Goal: Task Accomplishment & Management: Manage account settings

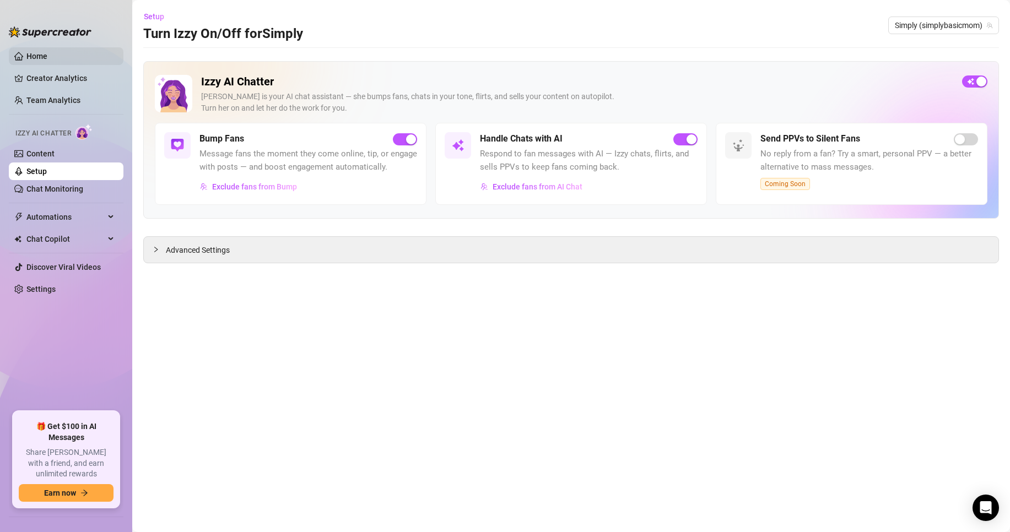
click at [39, 54] on link "Home" at bounding box center [36, 56] width 21 height 9
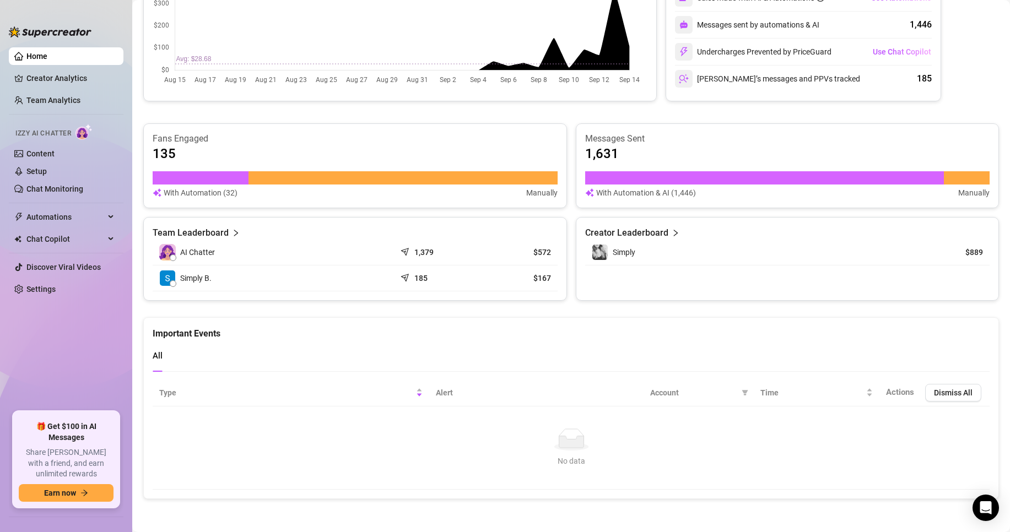
scroll to position [132, 0]
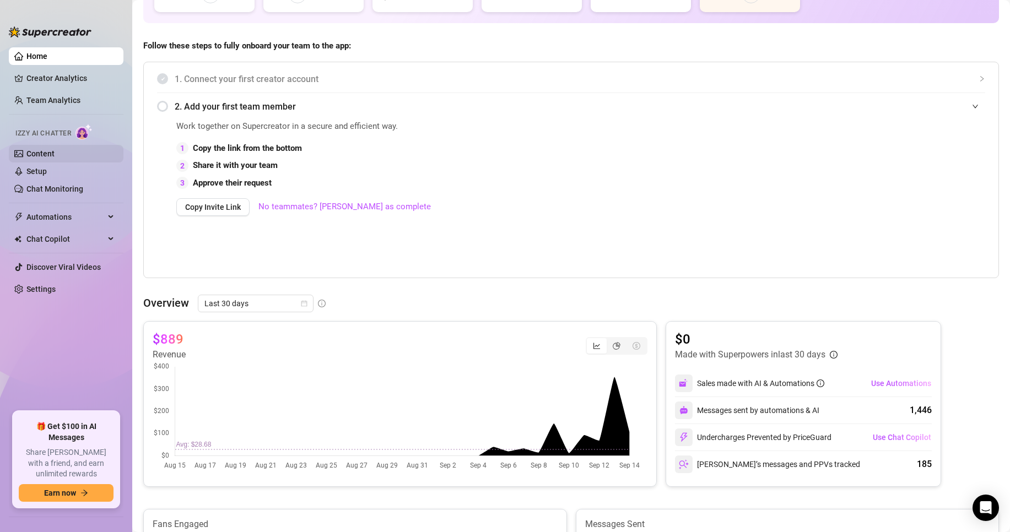
click at [53, 156] on link "Content" at bounding box center [40, 153] width 28 height 9
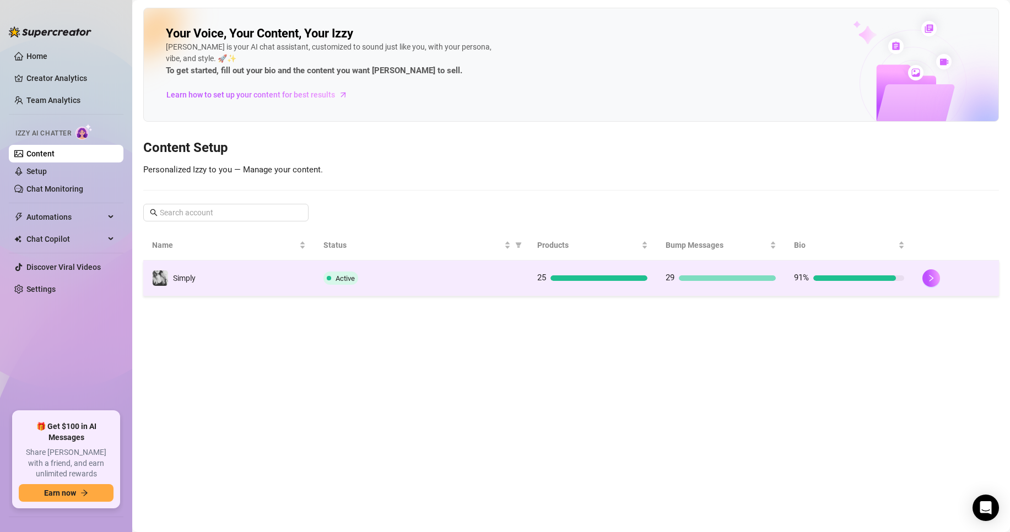
click at [580, 275] on div at bounding box center [598, 278] width 97 height 6
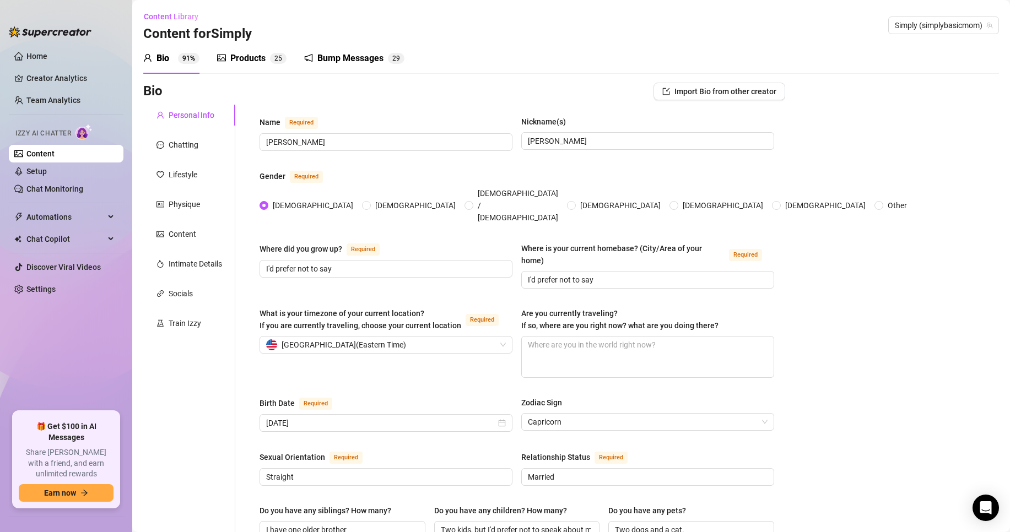
click at [247, 57] on div "Products" at bounding box center [247, 58] width 35 height 13
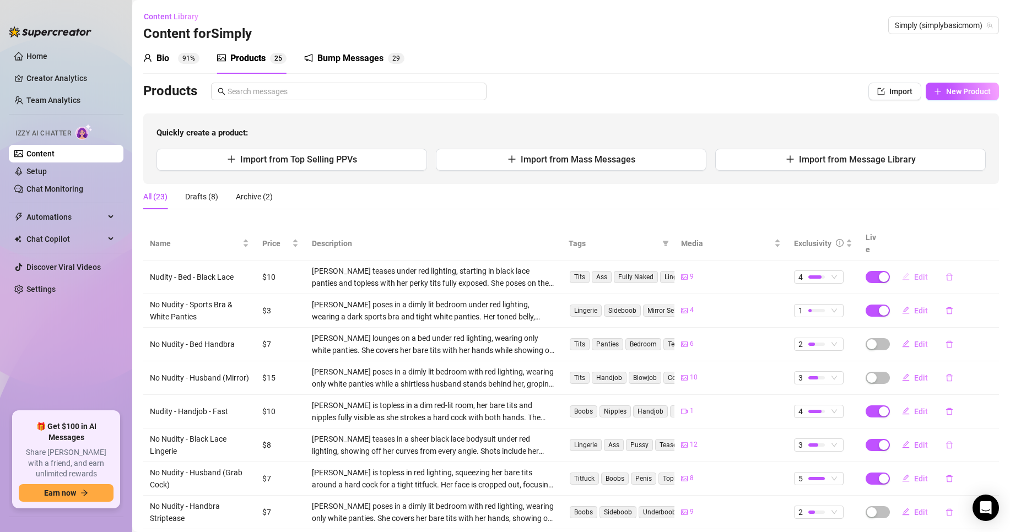
click at [918, 273] on span "Edit" at bounding box center [921, 277] width 14 height 9
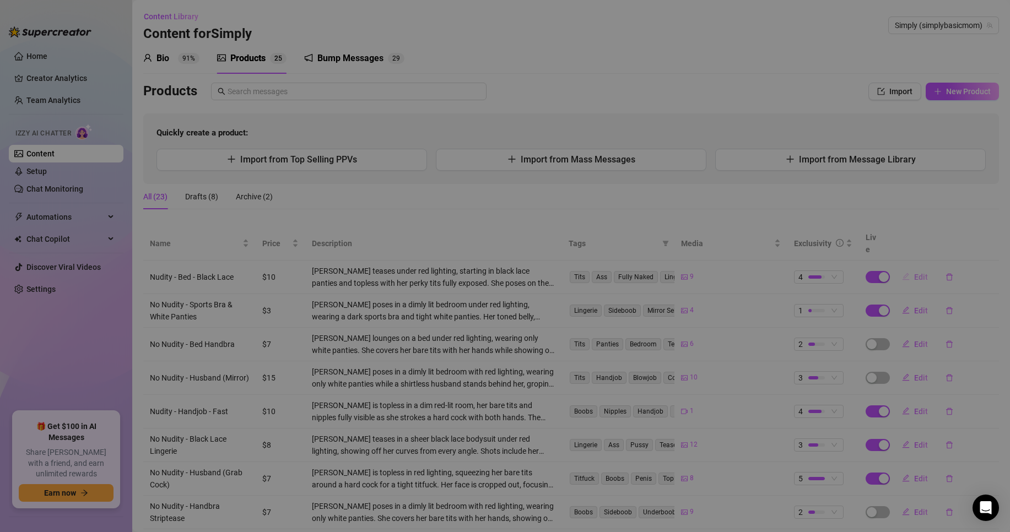
type textarea "Unlock to see everything completely uncensored."
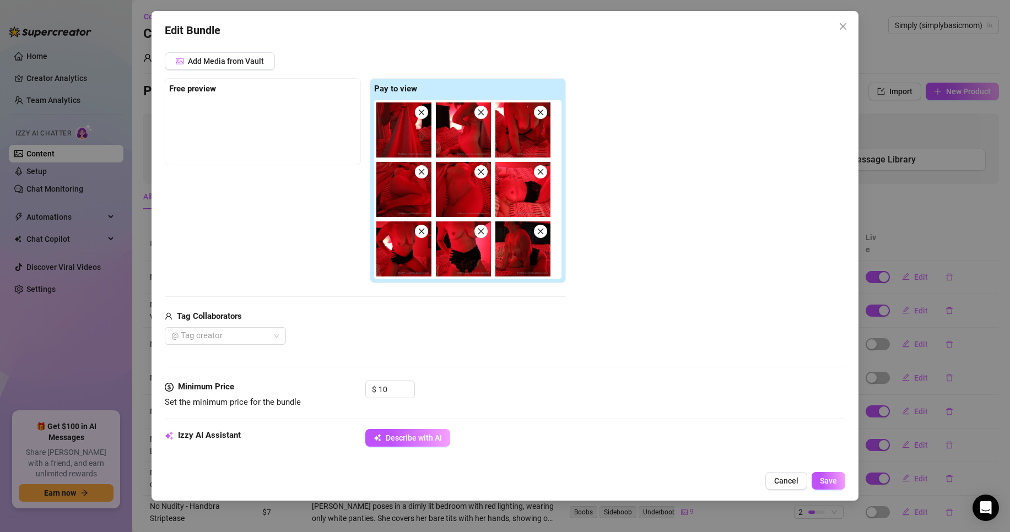
scroll to position [126, 0]
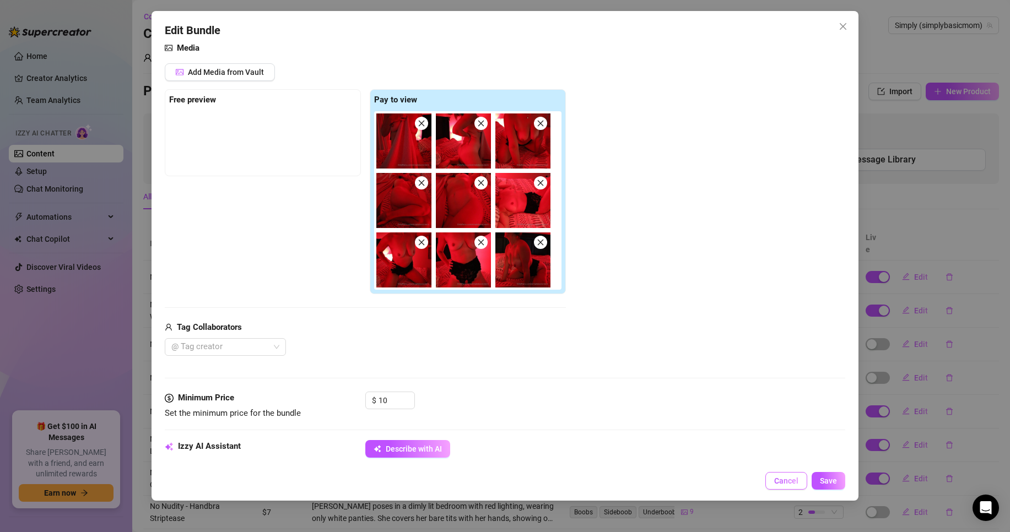
click at [792, 480] on span "Cancel" at bounding box center [786, 480] width 24 height 9
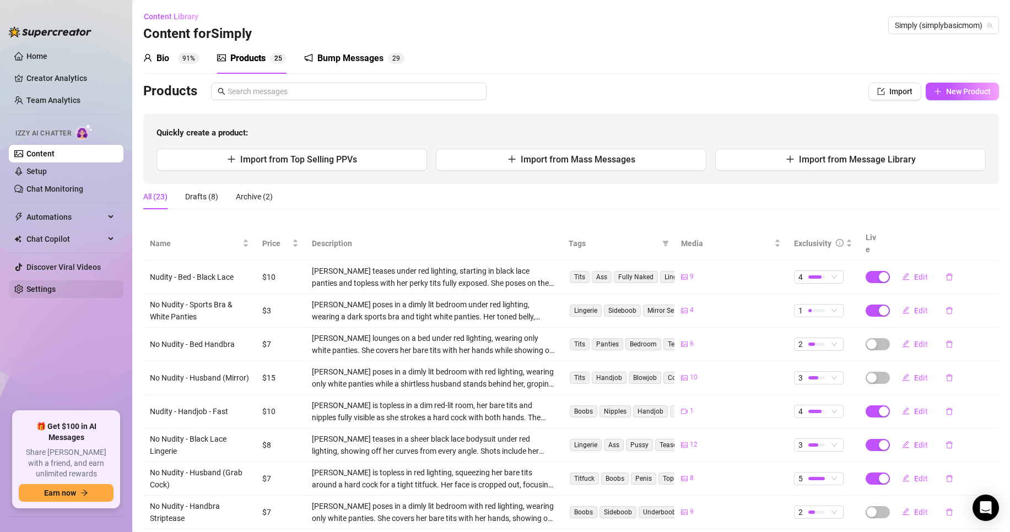
click at [56, 292] on link "Settings" at bounding box center [40, 289] width 29 height 9
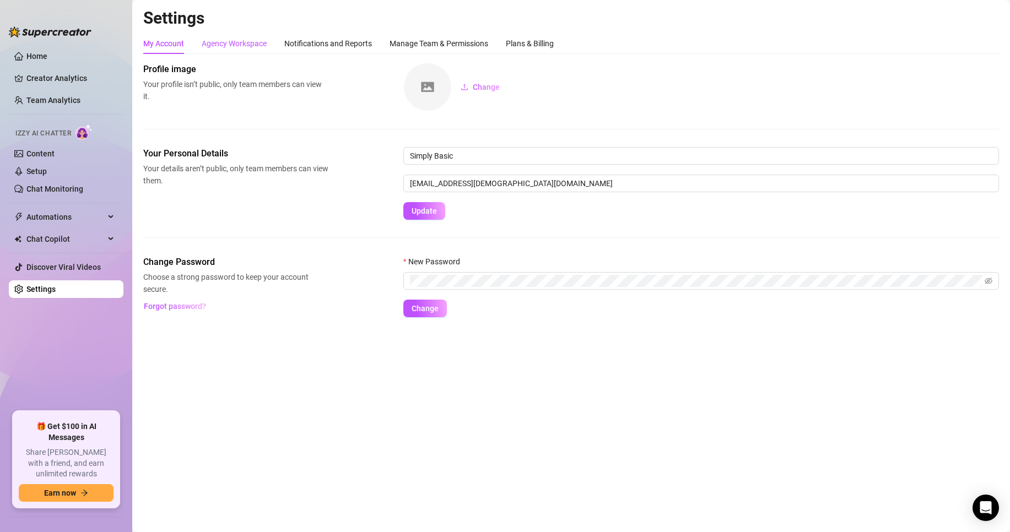
click at [232, 41] on div "Agency Workspace" at bounding box center [234, 43] width 65 height 12
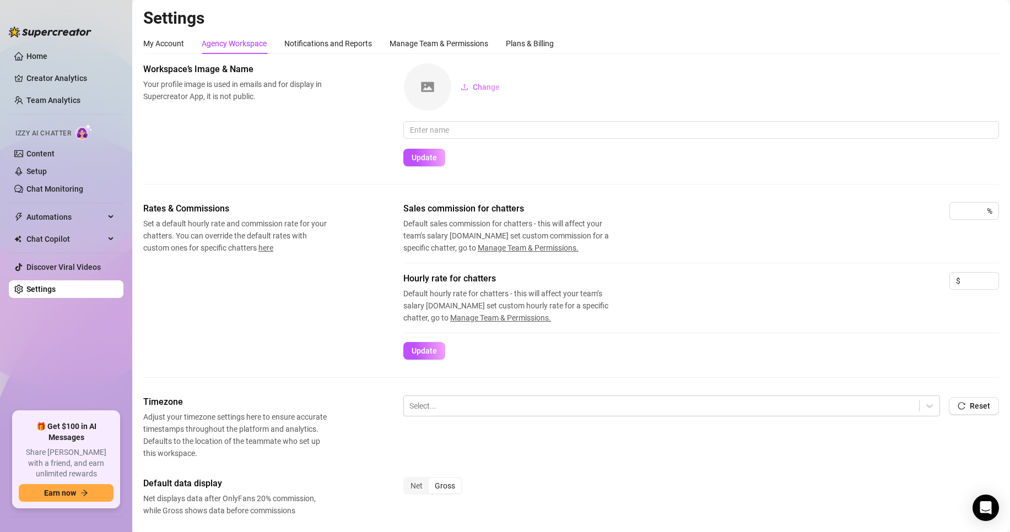
scroll to position [55, 0]
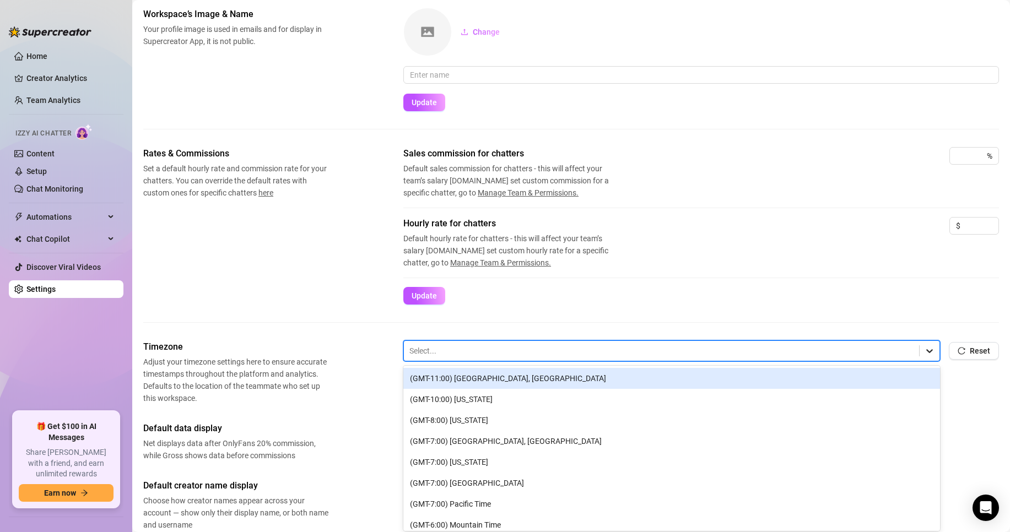
click at [924, 355] on icon at bounding box center [929, 350] width 11 height 11
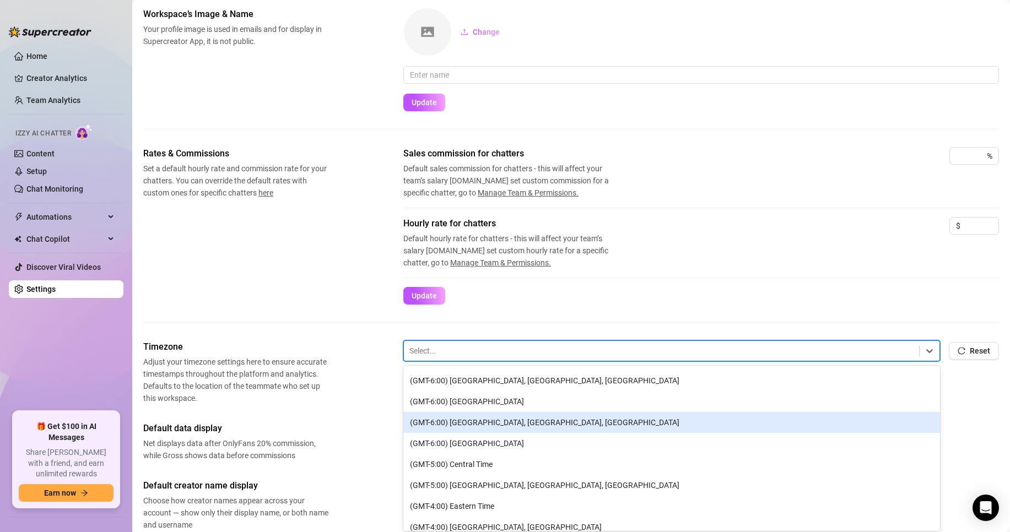
scroll to position [220, 0]
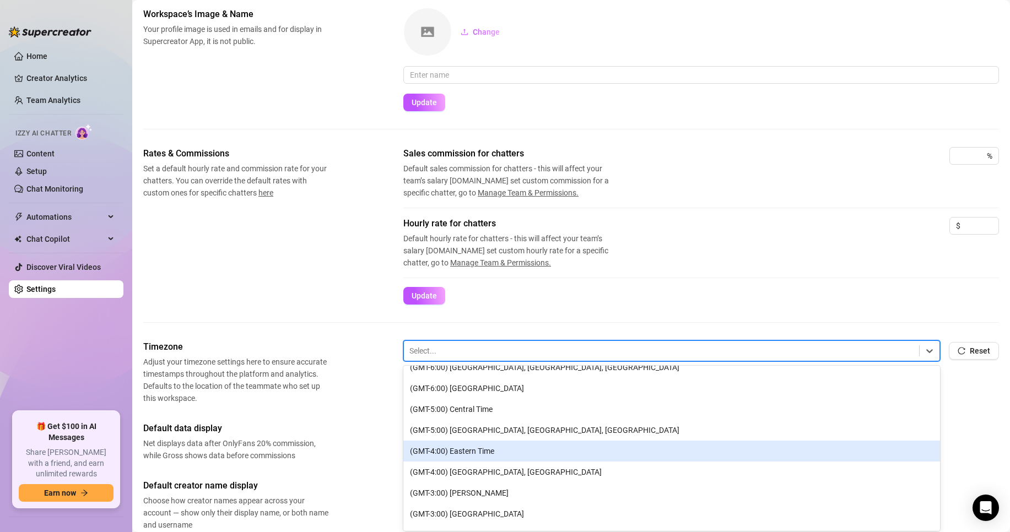
click at [508, 453] on div "(GMT-4:00) Eastern Time" at bounding box center [671, 451] width 536 height 21
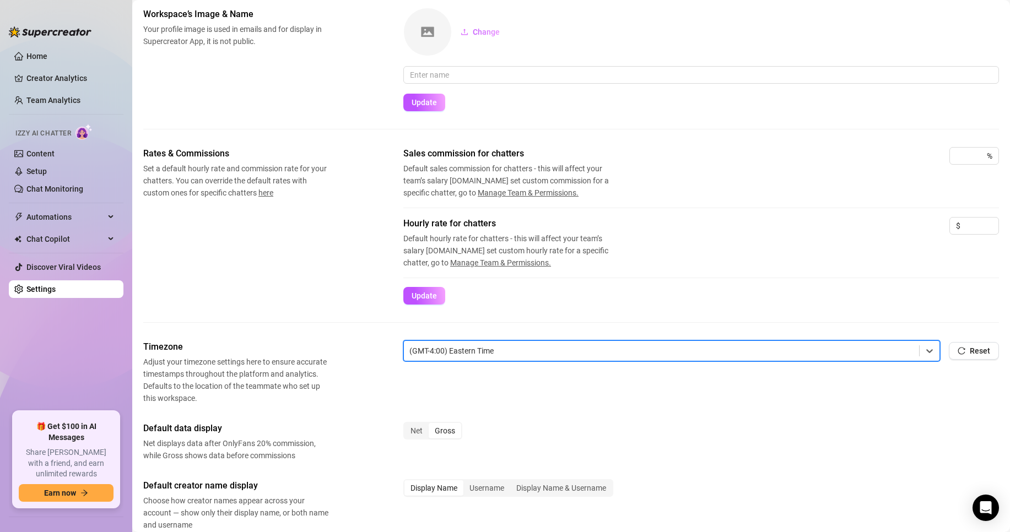
click at [346, 410] on div "Timezone Adjust your timezone settings here to ensure accurate timestamps throu…" at bounding box center [570, 533] width 855 height 387
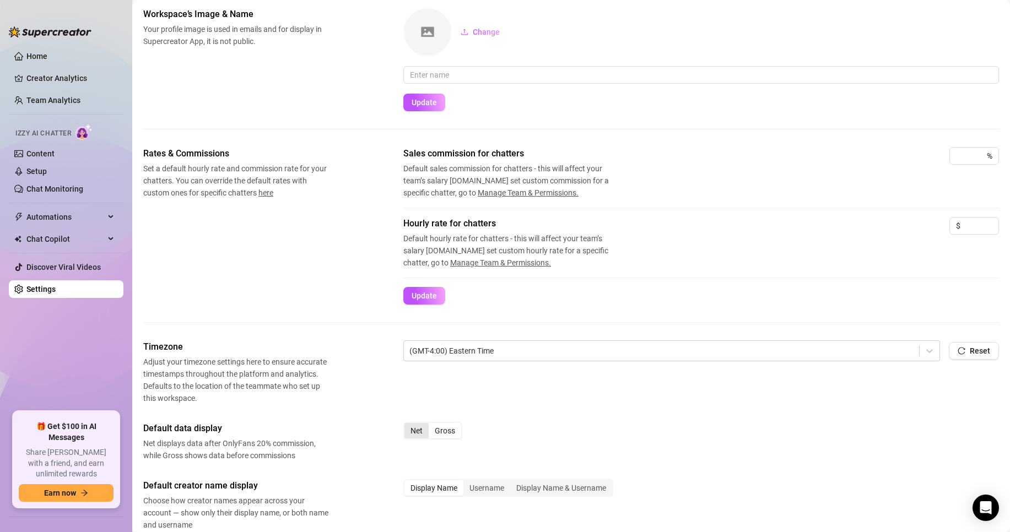
click at [410, 427] on div "Net" at bounding box center [416, 430] width 24 height 15
click at [407, 425] on input "Net" at bounding box center [407, 425] width 0 height 0
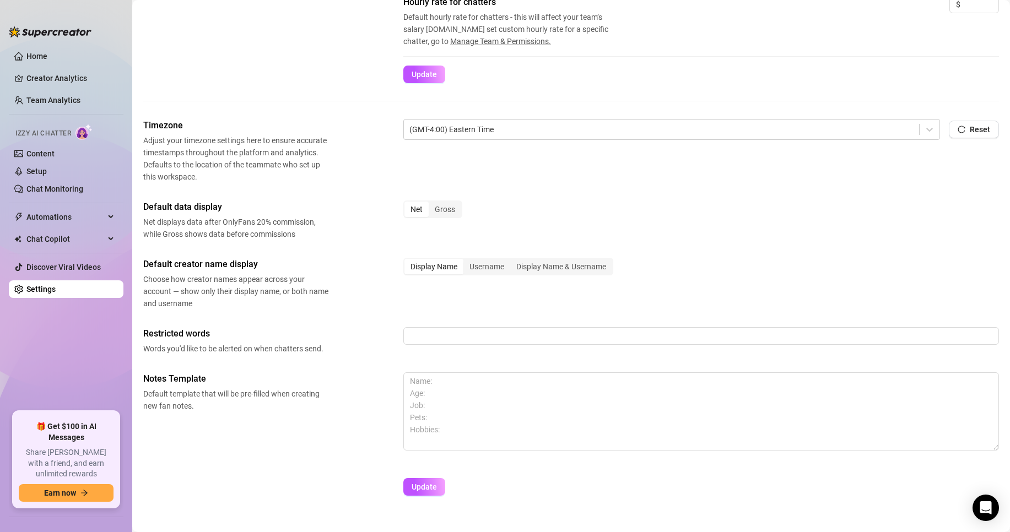
scroll to position [296, 0]
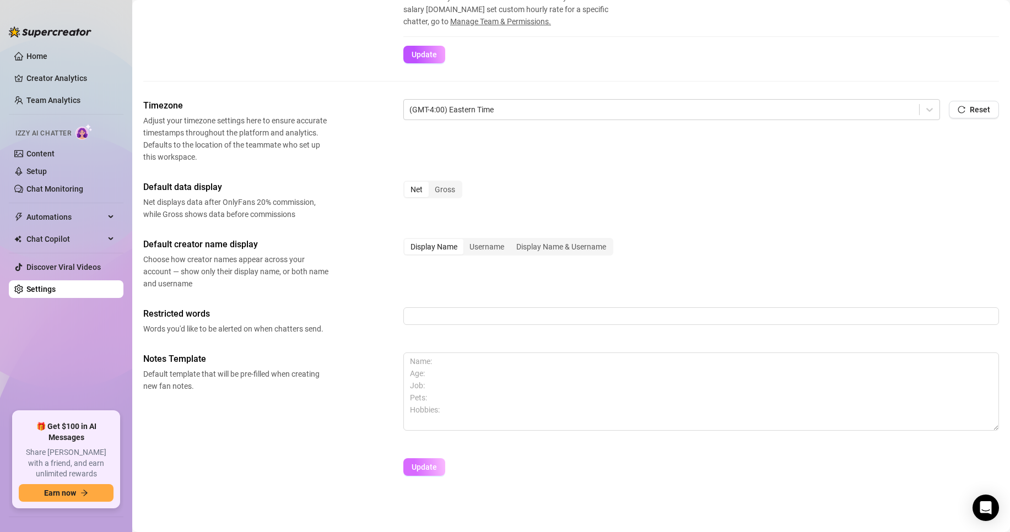
click at [433, 471] on span "Update" at bounding box center [423, 467] width 25 height 9
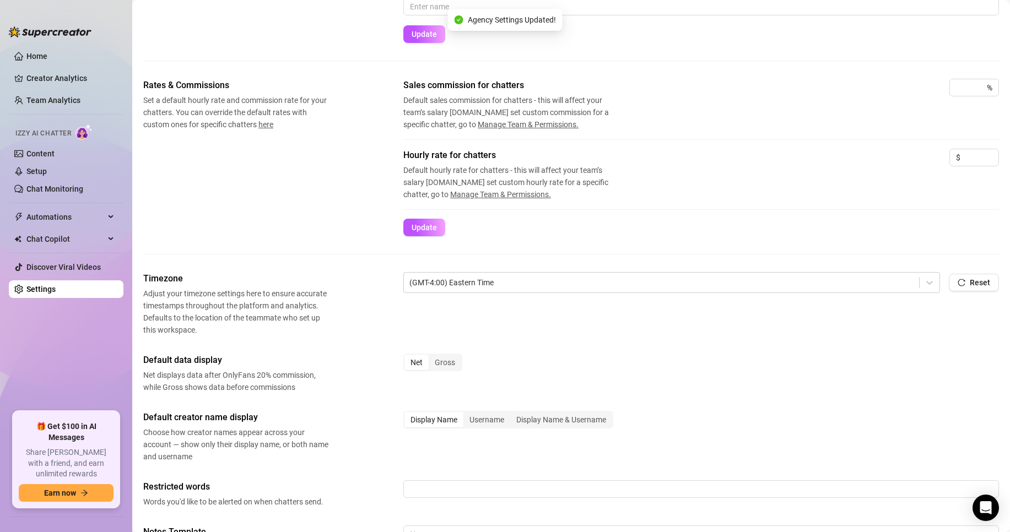
scroll to position [0, 0]
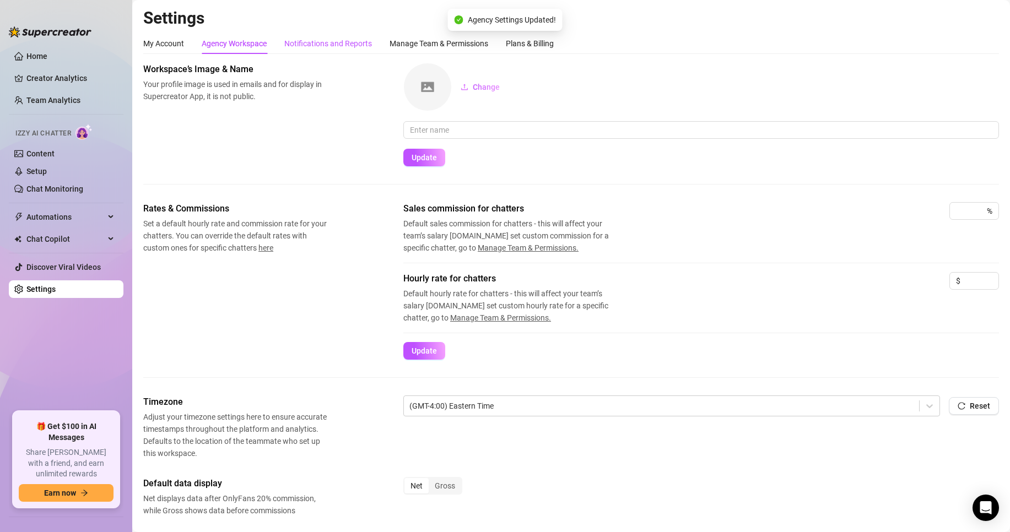
click at [319, 44] on div "Notifications and Reports" at bounding box center [328, 43] width 88 height 12
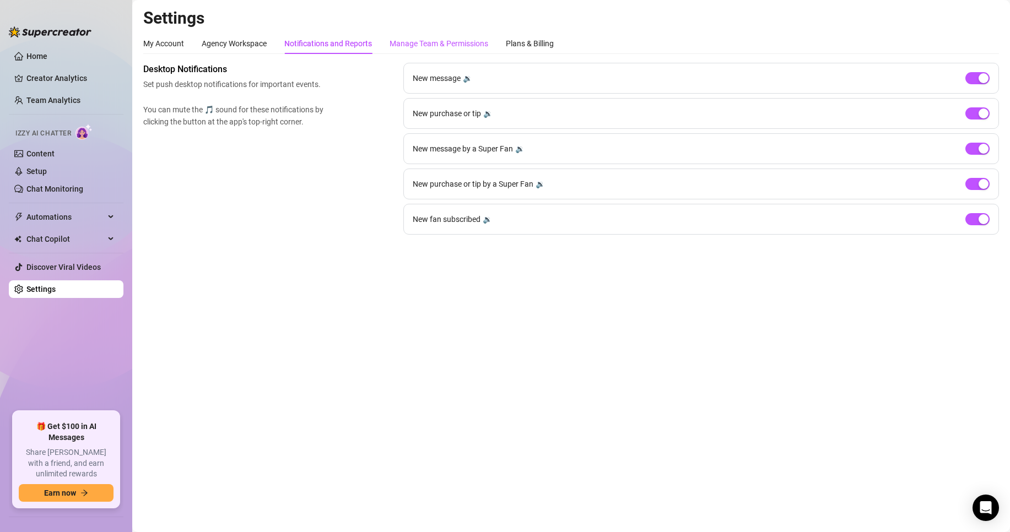
click at [409, 41] on div "Manage Team & Permissions" at bounding box center [438, 43] width 99 height 12
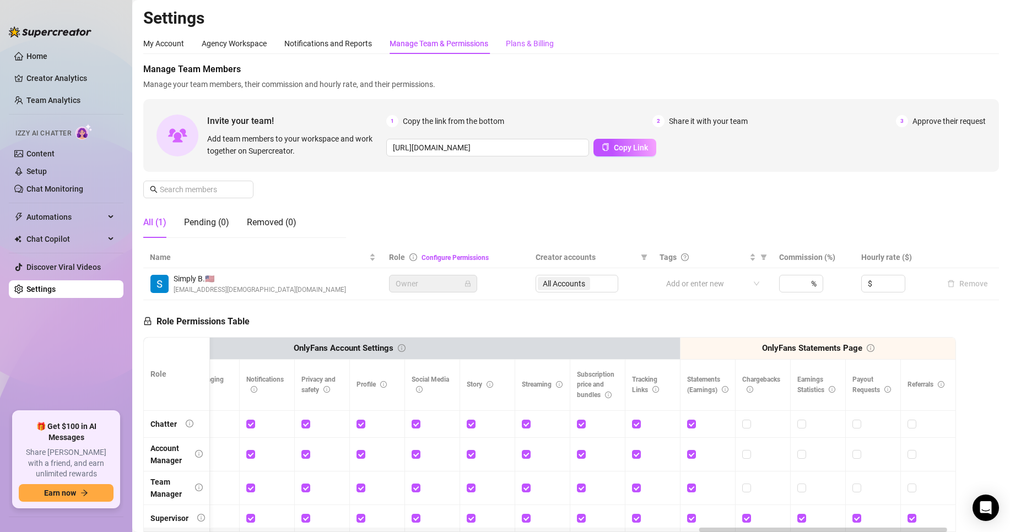
click at [514, 39] on div "Plans & Billing" at bounding box center [530, 43] width 48 height 12
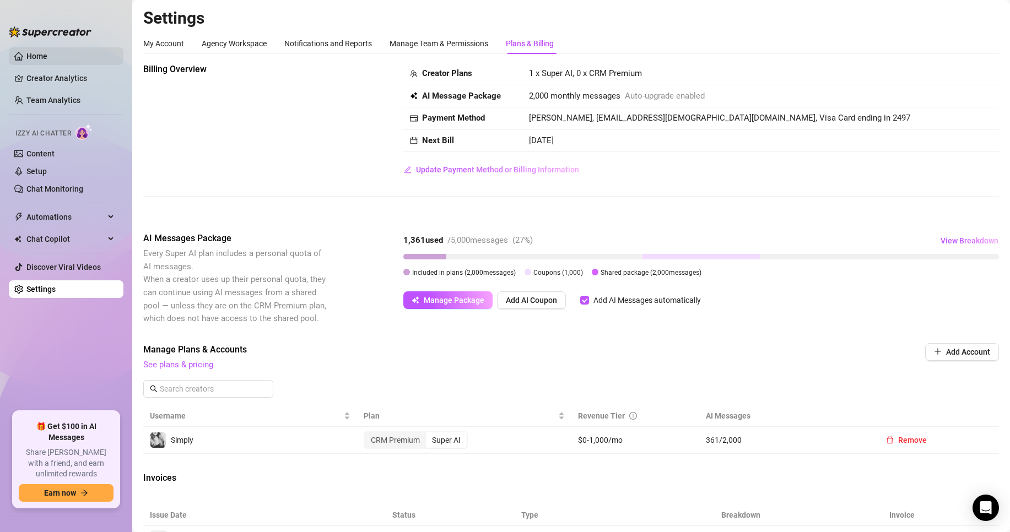
click at [26, 54] on link "Home" at bounding box center [36, 56] width 21 height 9
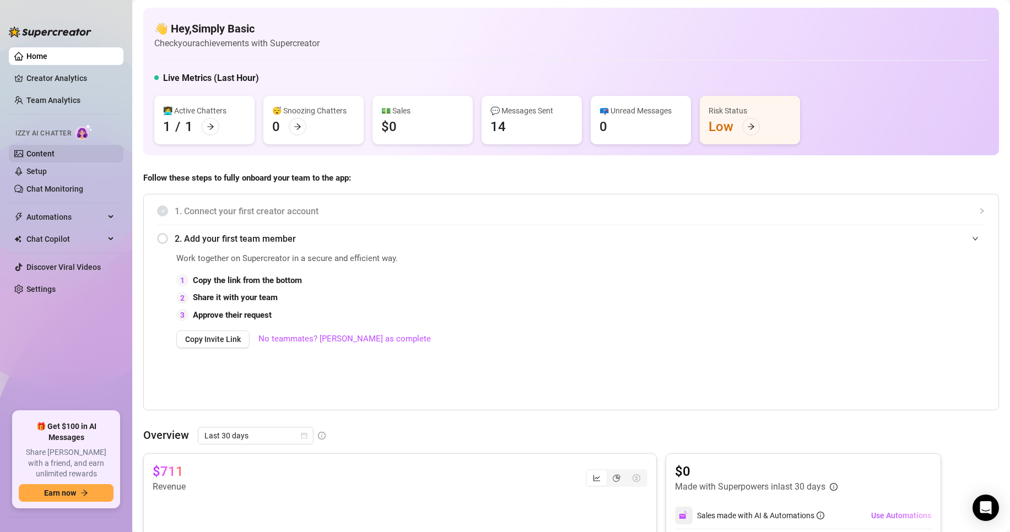
click at [52, 150] on link "Content" at bounding box center [40, 153] width 28 height 9
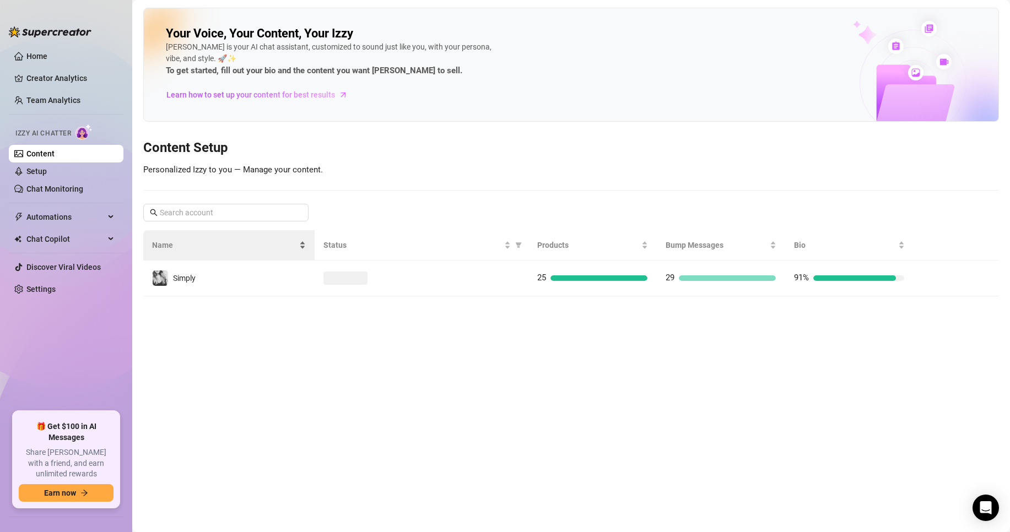
click at [198, 251] on div "Name" at bounding box center [229, 245] width 154 height 12
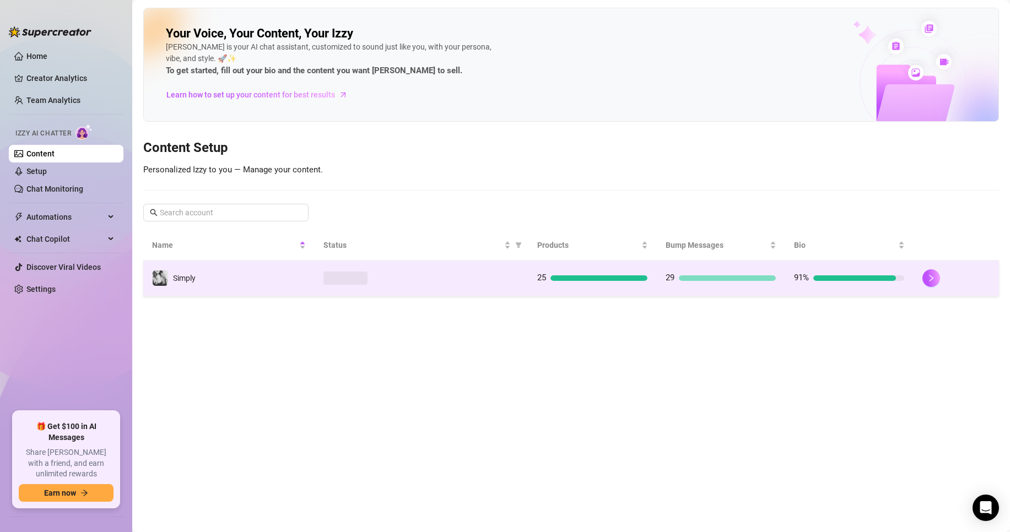
click at [206, 272] on td "Simply" at bounding box center [228, 279] width 171 height 36
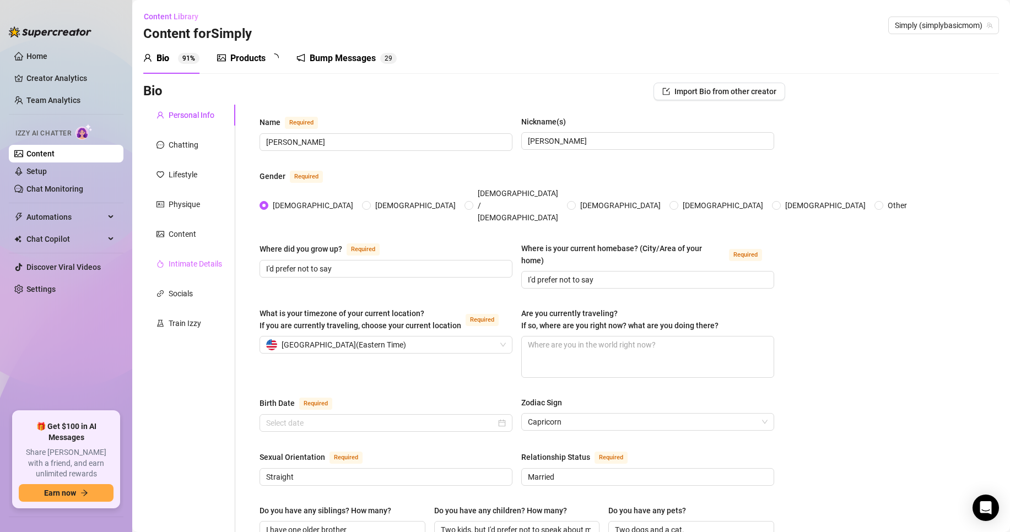
radio input "true"
type input "[DATE]"
click at [194, 320] on div "Train Izzy" at bounding box center [185, 323] width 32 height 12
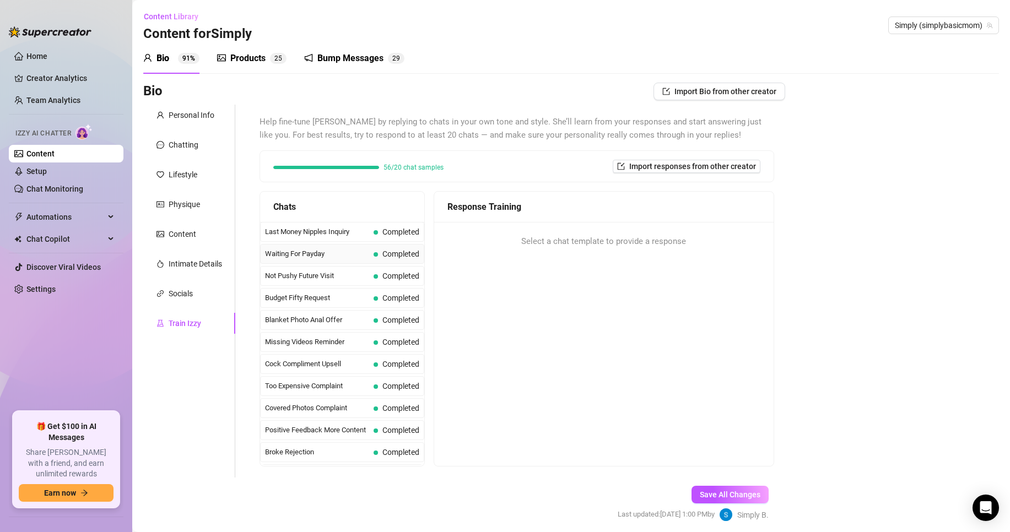
click at [417, 248] on span "Completed" at bounding box center [396, 254] width 46 height 12
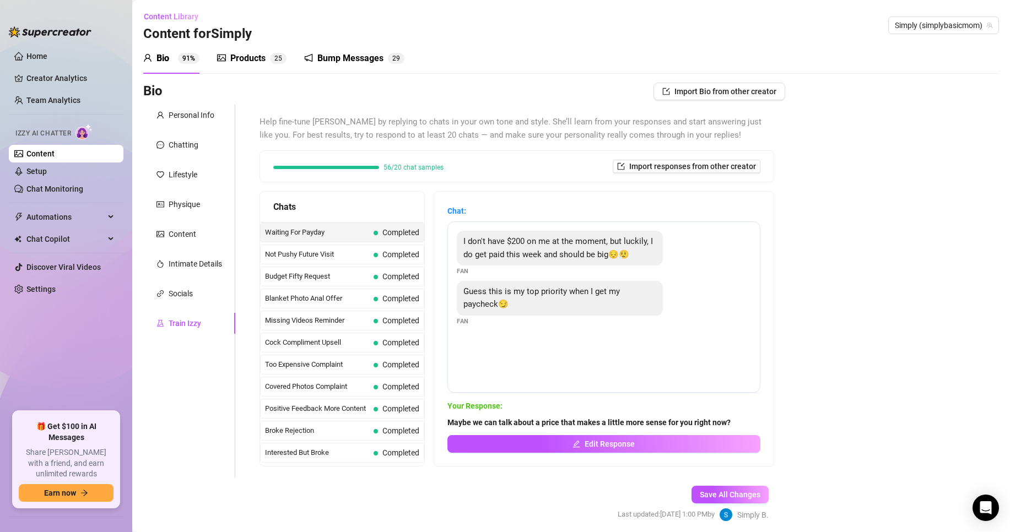
scroll to position [24, 0]
click at [404, 275] on span "Completed" at bounding box center [400, 273] width 37 height 9
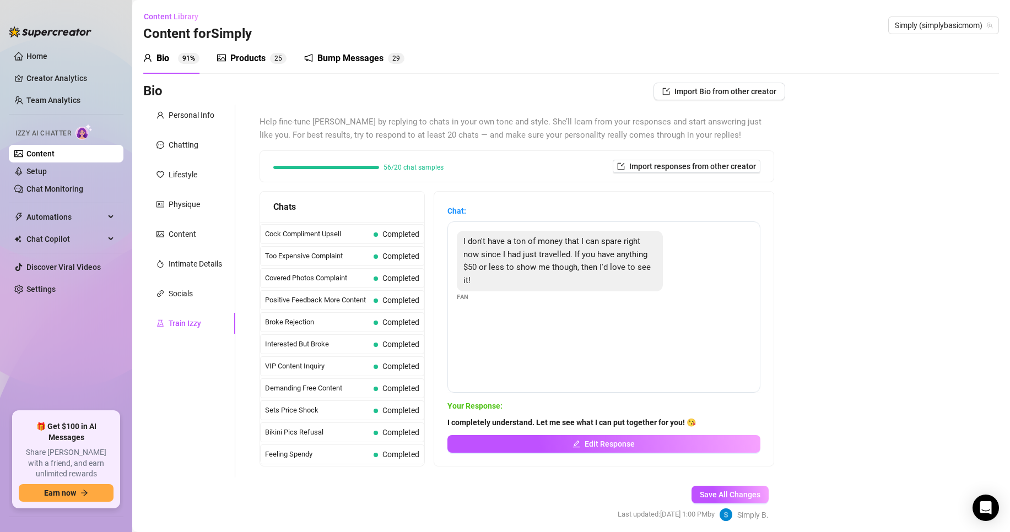
scroll to position [133, 0]
click at [384, 406] on span "Completed" at bounding box center [400, 407] width 37 height 9
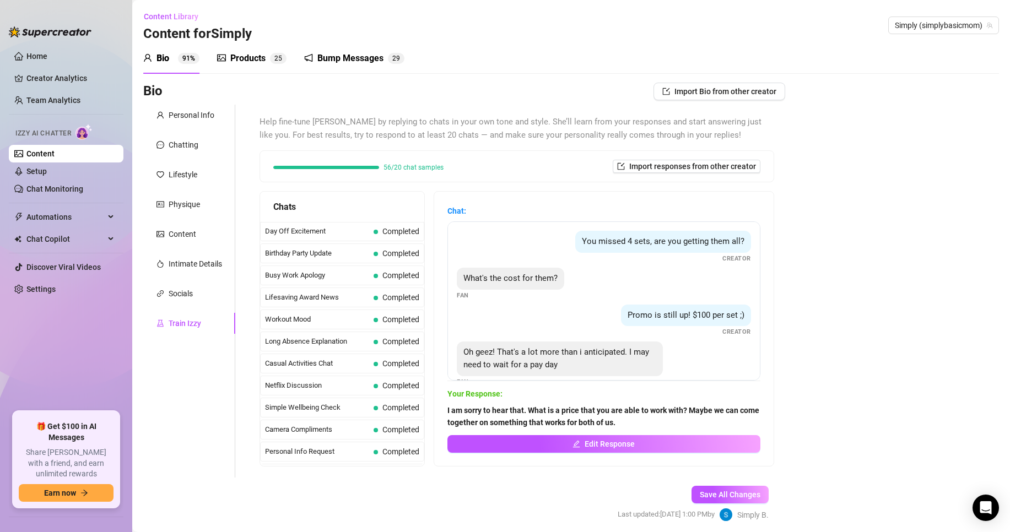
scroll to position [989, 0]
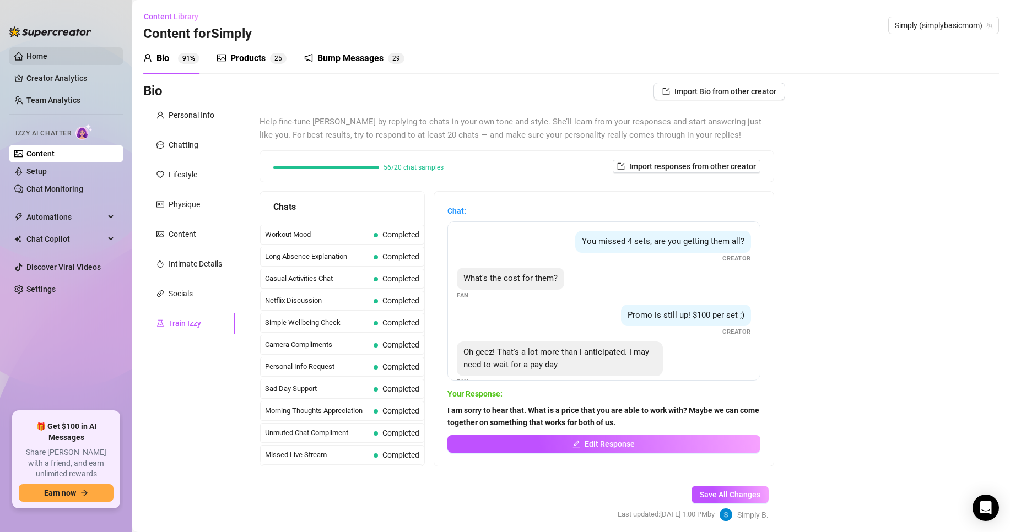
click at [29, 56] on link "Home" at bounding box center [36, 56] width 21 height 9
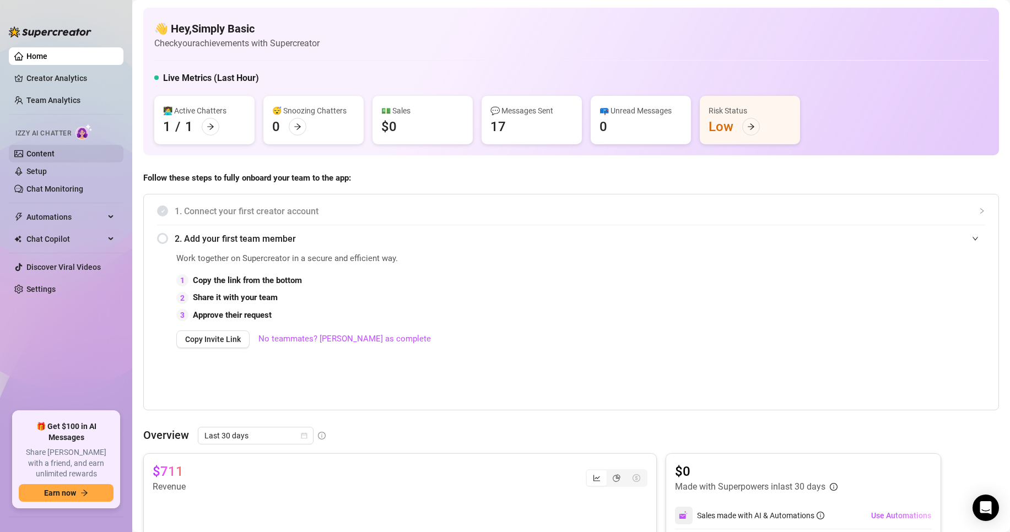
click at [35, 153] on link "Content" at bounding box center [40, 153] width 28 height 9
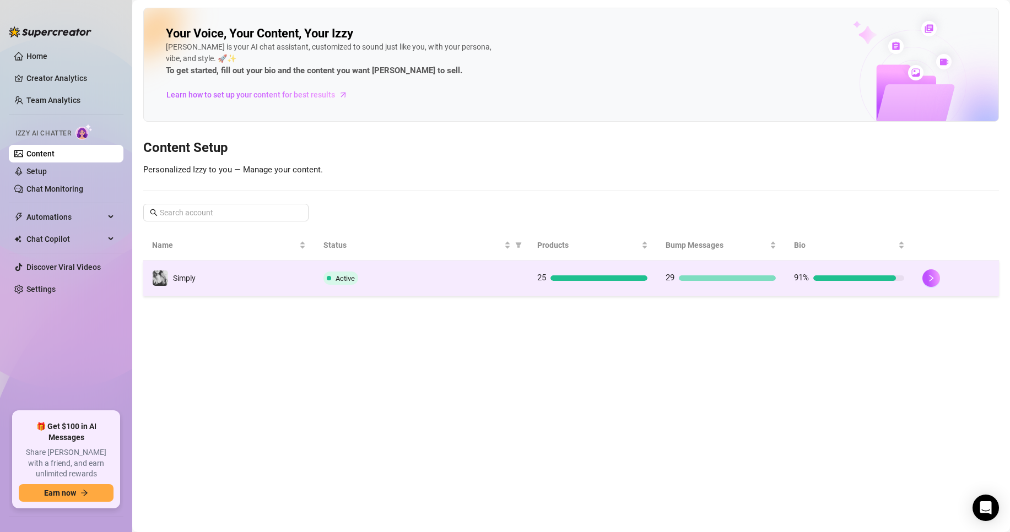
click at [514, 269] on td "Active" at bounding box center [421, 279] width 214 height 36
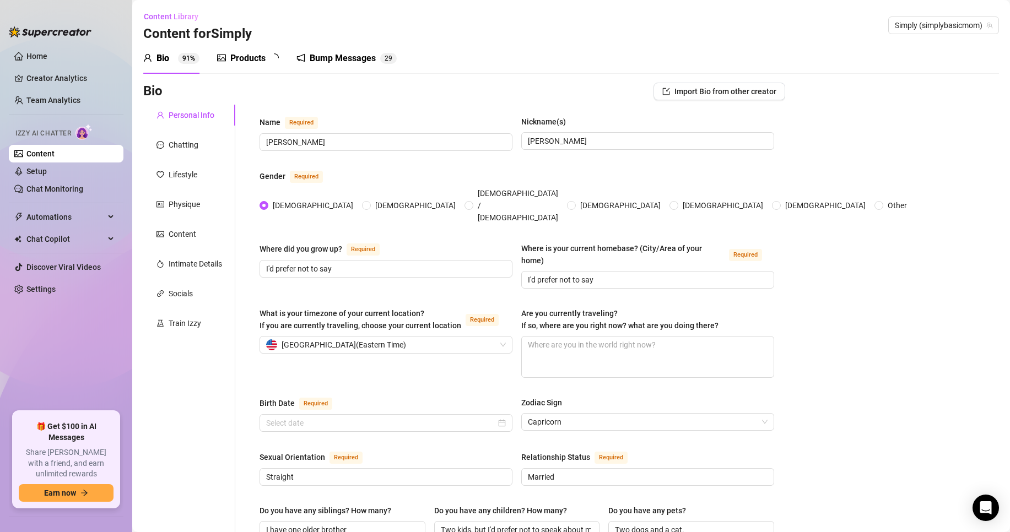
radio input "true"
type input "[DATE]"
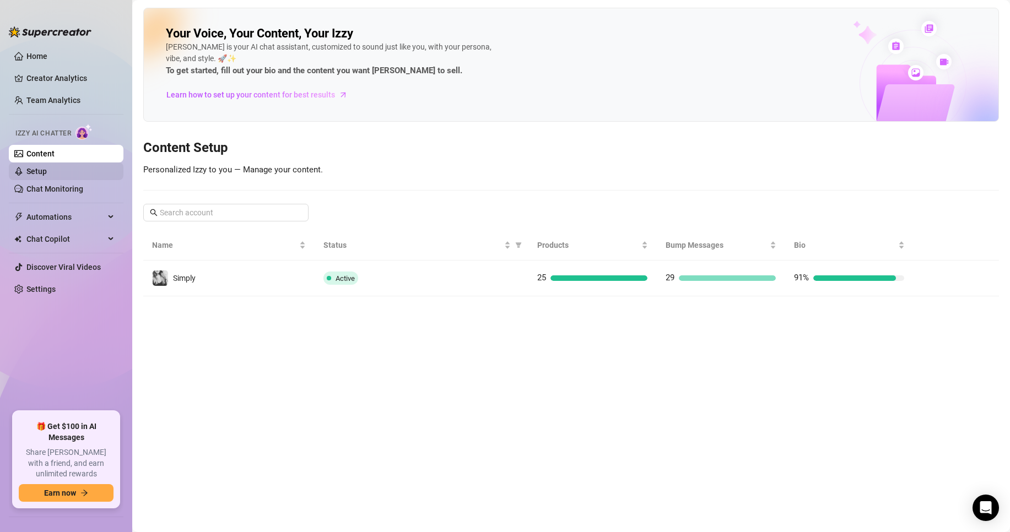
click at [44, 170] on link "Setup" at bounding box center [36, 171] width 20 height 9
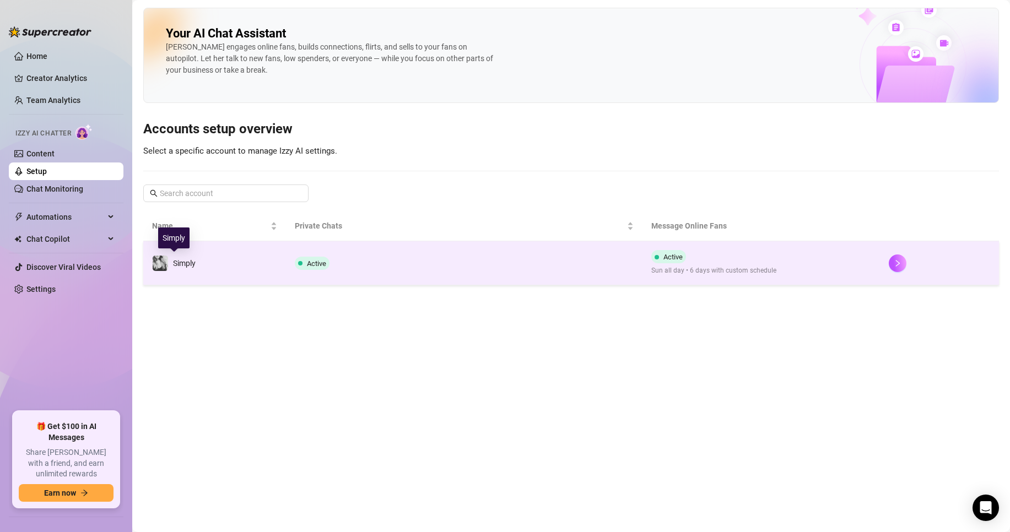
click at [173, 263] on span "Simply" at bounding box center [184, 263] width 23 height 9
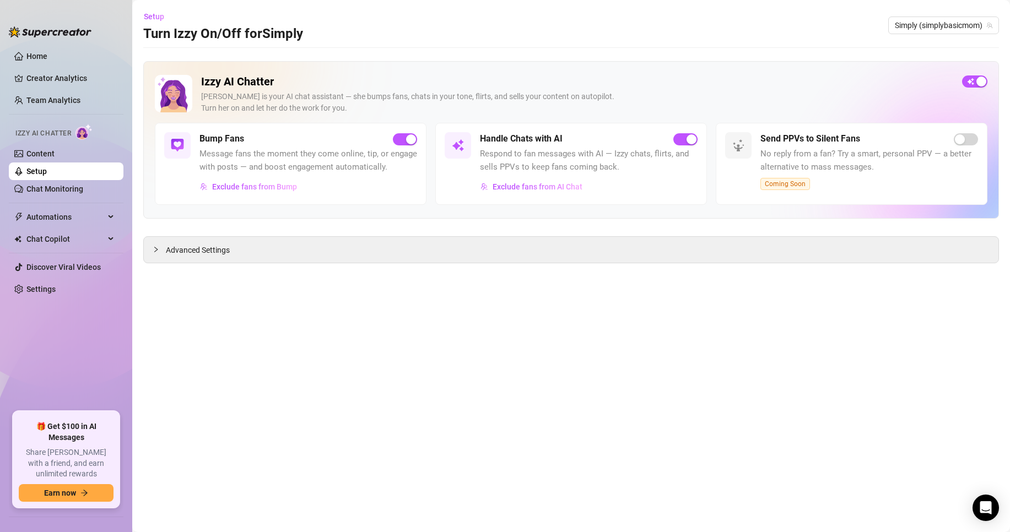
click at [173, 252] on span "Advanced Settings" at bounding box center [198, 250] width 64 height 12
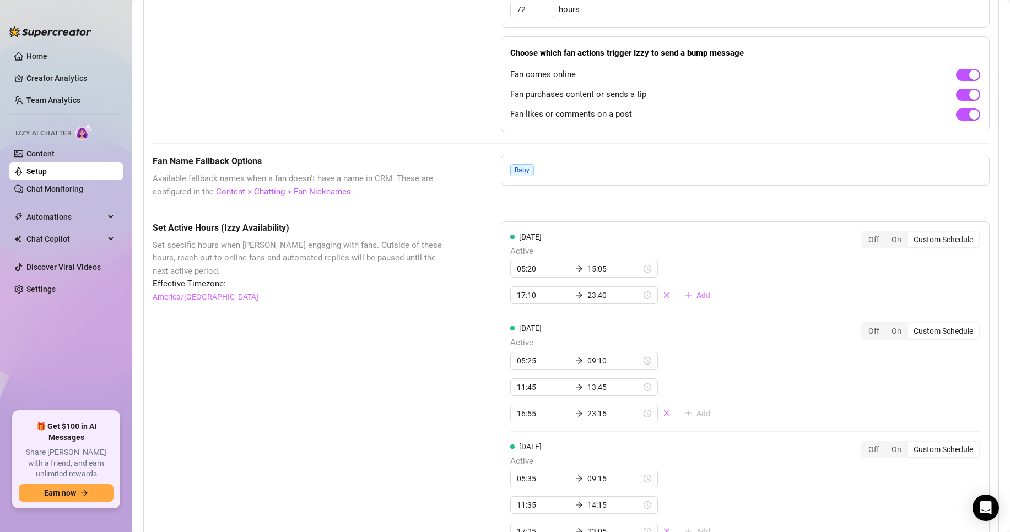
scroll to position [771, 0]
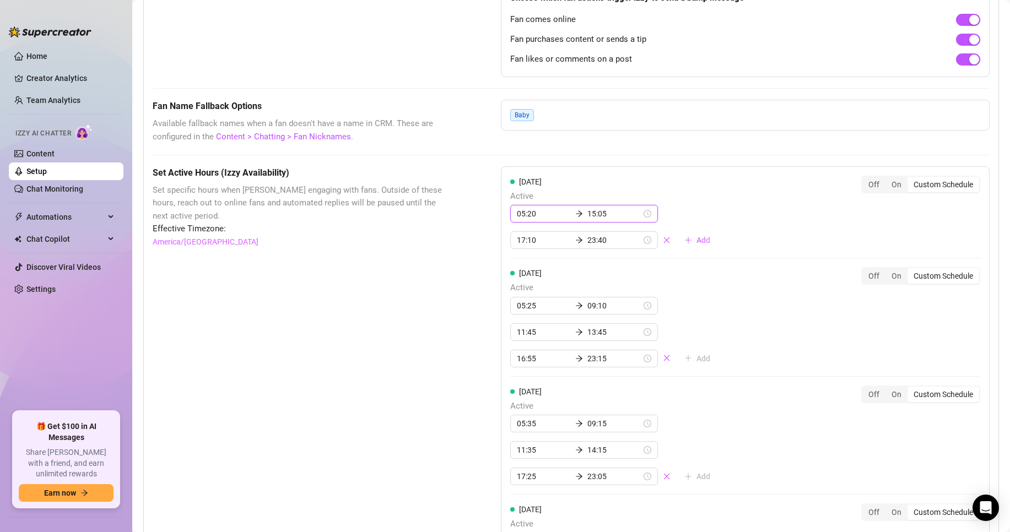
click at [605, 220] on input "15:05" at bounding box center [614, 214] width 54 height 12
click at [557, 347] on div "10" at bounding box center [559, 345] width 26 height 15
click at [594, 329] on div "30" at bounding box center [591, 334] width 26 height 15
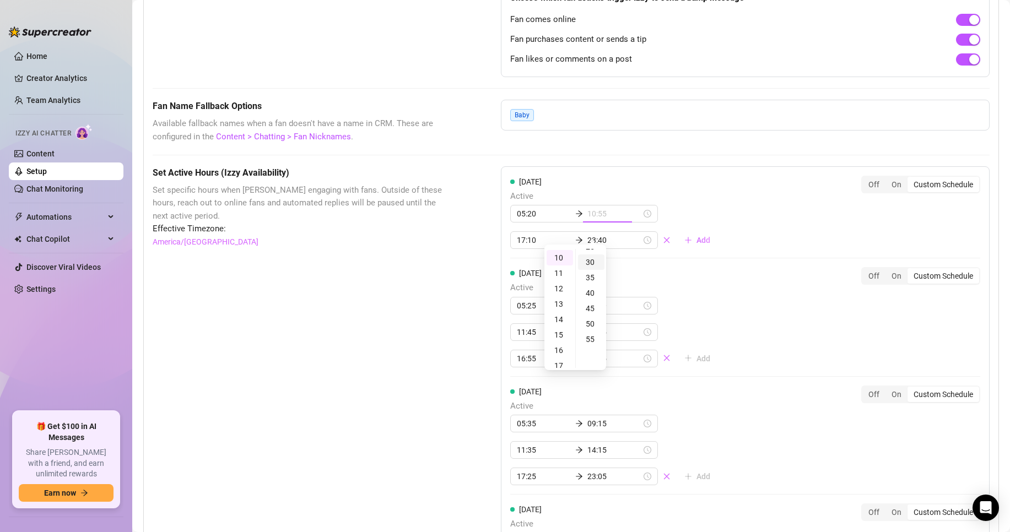
scroll to position [91, 0]
click at [592, 270] on div "35" at bounding box center [591, 272] width 26 height 15
type input "10:35"
click at [723, 226] on div "[DATE] Active 05:20 10:35 17:10 23:40 Add Off On Custom Schedule" at bounding box center [745, 213] width 470 height 74
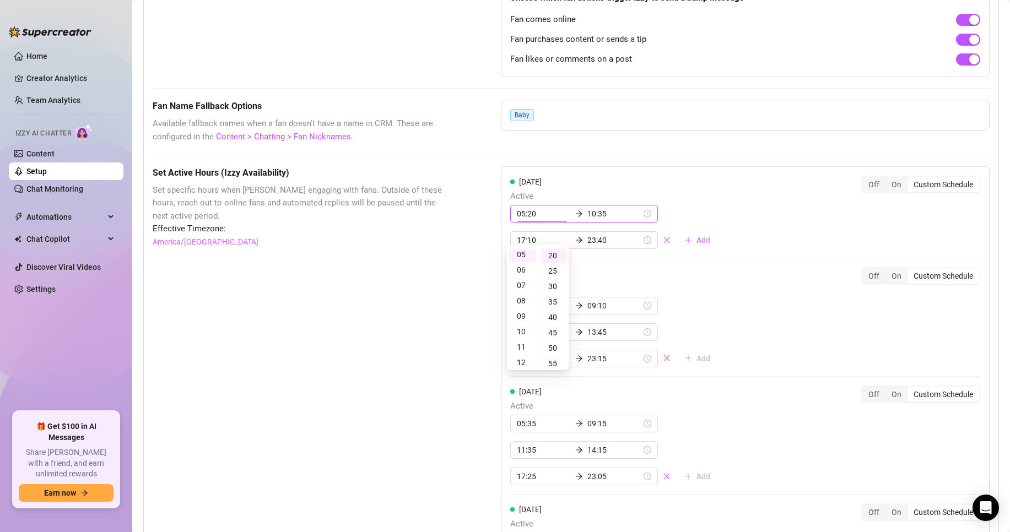
scroll to position [62, 0]
click at [739, 235] on div "[DATE] Active 05:20 10:35 17:10 23:40 Add Off On Custom Schedule [DATE] Active …" at bounding box center [745, 541] width 489 height 751
click at [517, 246] on input "17:10" at bounding box center [544, 240] width 54 height 12
click at [523, 357] on div "11" at bounding box center [522, 356] width 26 height 15
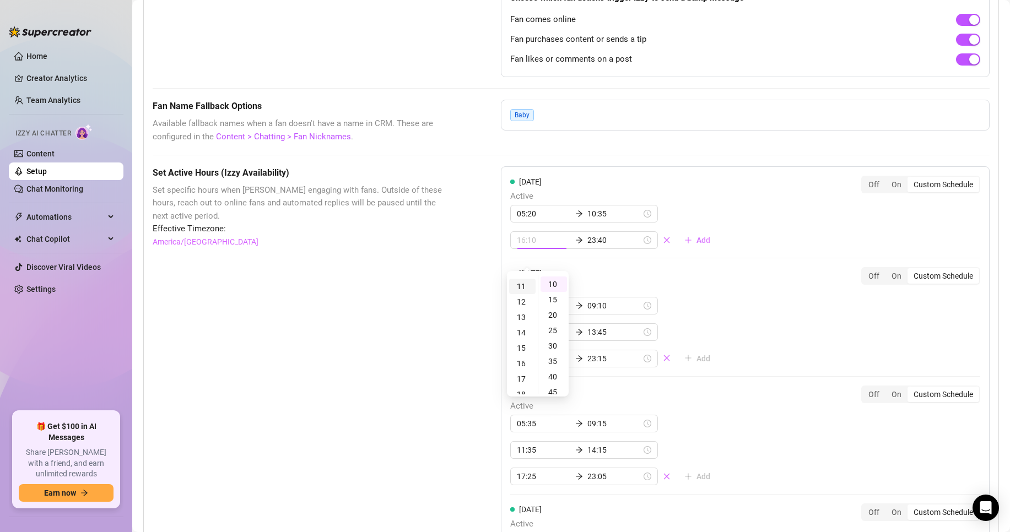
scroll to position [169, 0]
type input "11:55"
click at [555, 364] on div "55" at bounding box center [553, 367] width 26 height 15
click at [719, 249] on div "[DATE] Active 05:20 10:35 11:55 23:40 Add Off On Custom Schedule" at bounding box center [745, 213] width 470 height 74
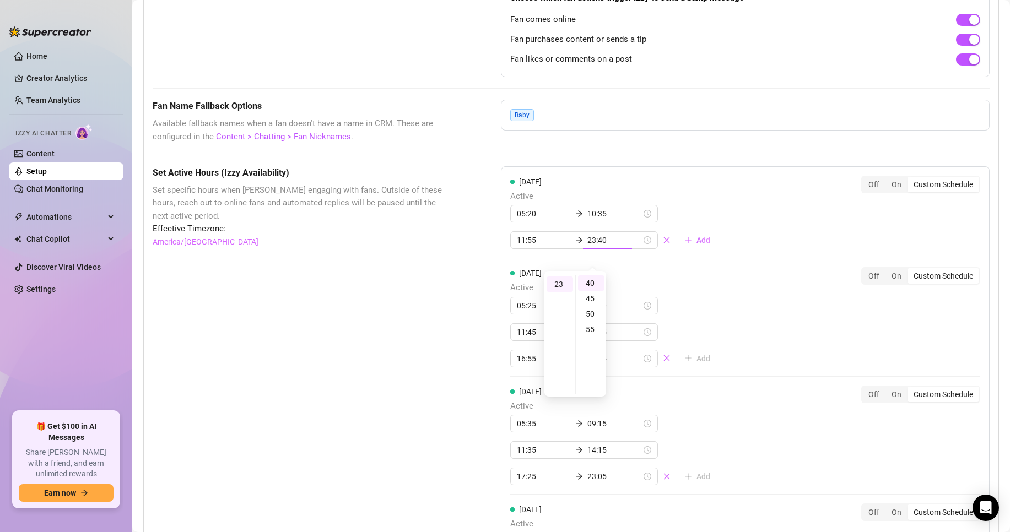
click at [610, 246] on input "23:40" at bounding box center [614, 240] width 54 height 12
click at [562, 297] on div "13" at bounding box center [559, 295] width 26 height 15
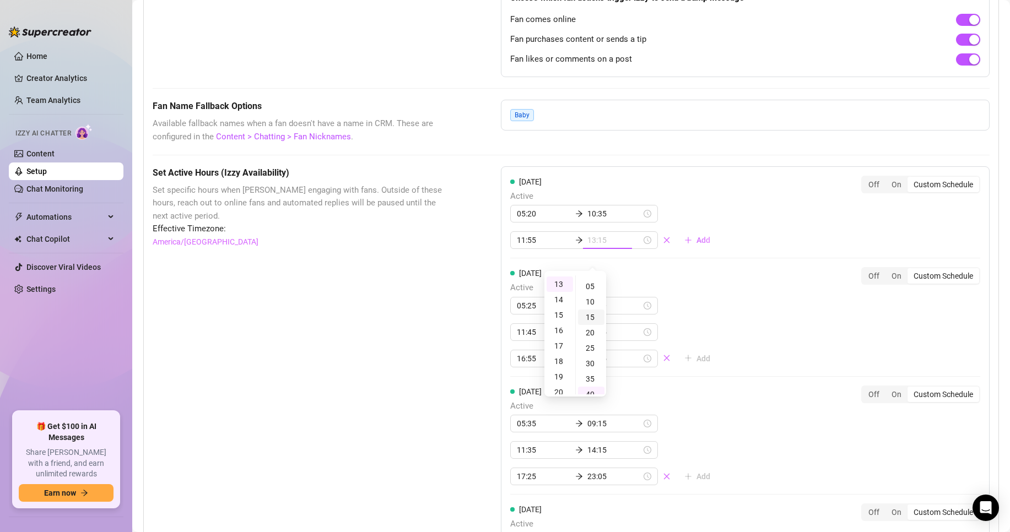
click at [593, 318] on div "15" at bounding box center [591, 317] width 26 height 15
type input "13:15"
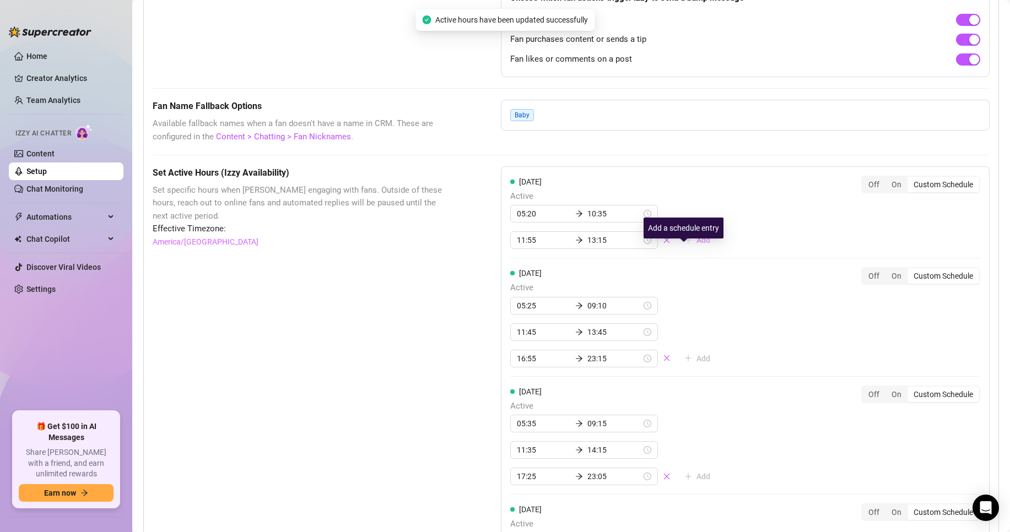
click at [679, 249] on button "Add" at bounding box center [697, 240] width 44 height 18
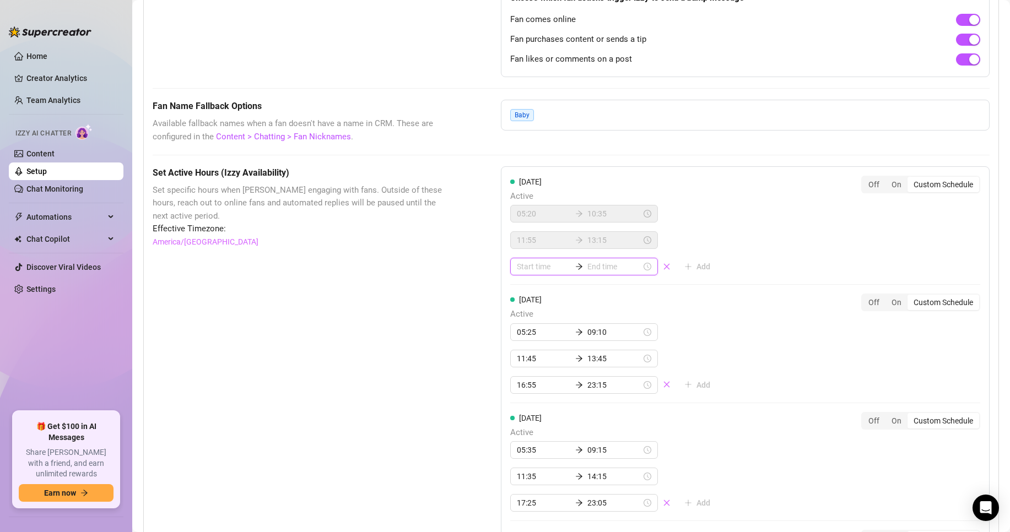
click at [549, 273] on input at bounding box center [544, 267] width 54 height 12
click at [522, 337] on div "16" at bounding box center [522, 335] width 26 height 15
click at [557, 365] on div "55" at bounding box center [553, 368] width 26 height 15
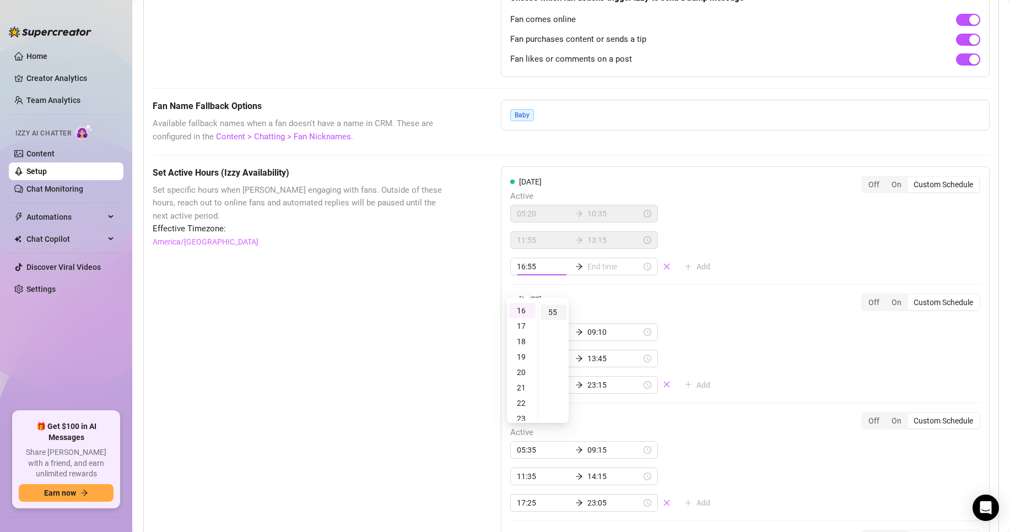
scroll to position [169, 0]
type input "16:55"
click at [611, 273] on input at bounding box center [614, 267] width 54 height 12
type input "16:55"
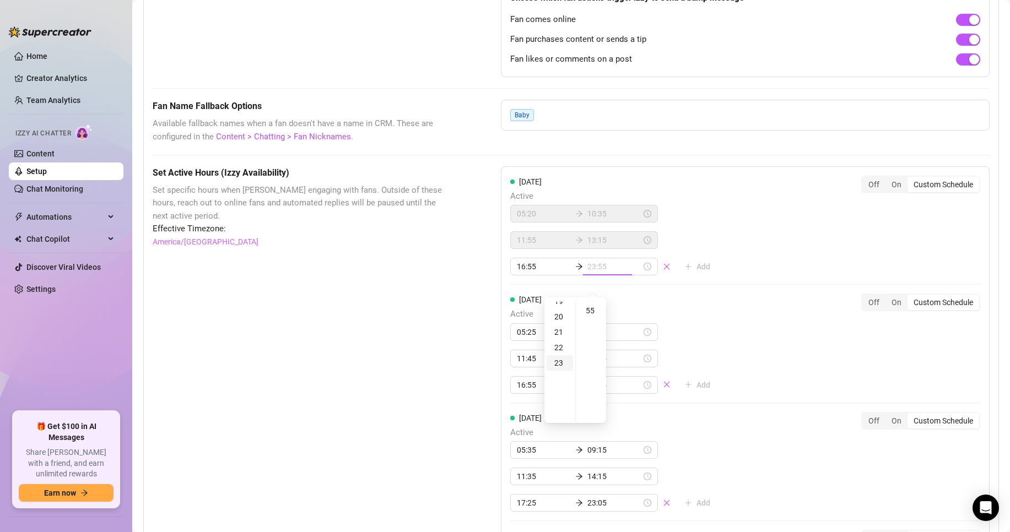
click at [561, 362] on div "23" at bounding box center [559, 362] width 26 height 15
click at [592, 384] on div "25" at bounding box center [591, 383] width 26 height 15
type input "23:25"
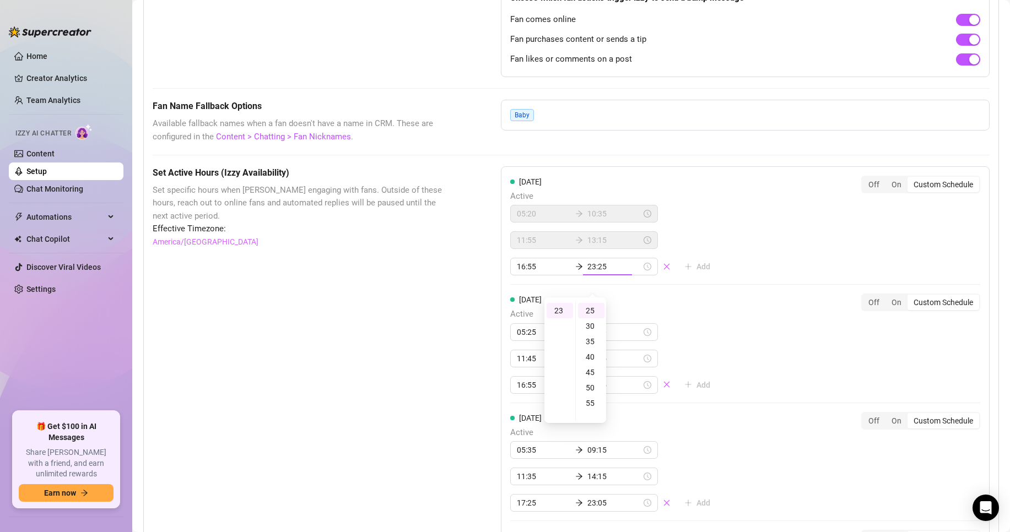
click at [602, 220] on input "10:35" at bounding box center [614, 214] width 54 height 12
click at [566, 269] on div "11" at bounding box center [559, 272] width 26 height 15
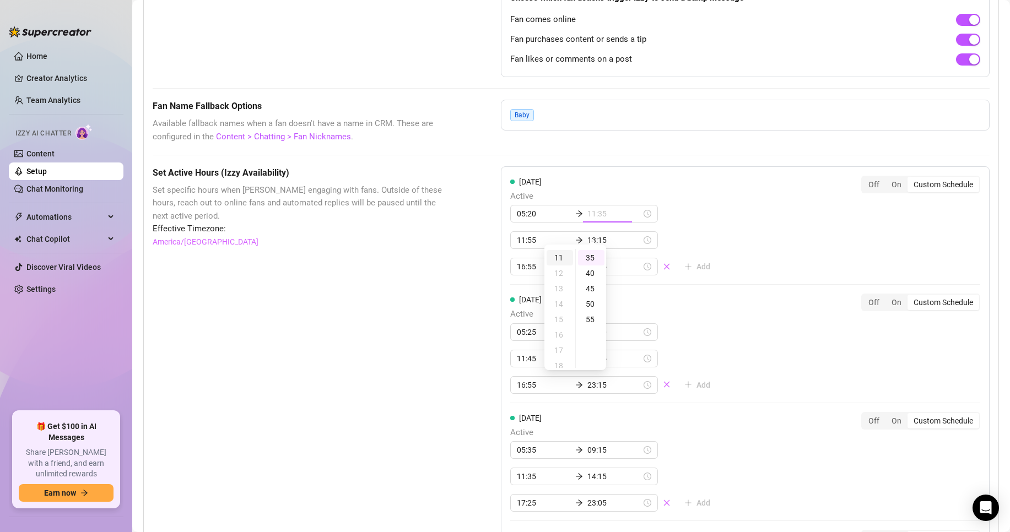
click at [557, 257] on div "11" at bounding box center [559, 257] width 26 height 15
click at [591, 272] on div "05" at bounding box center [591, 271] width 26 height 15
type input "11:05"
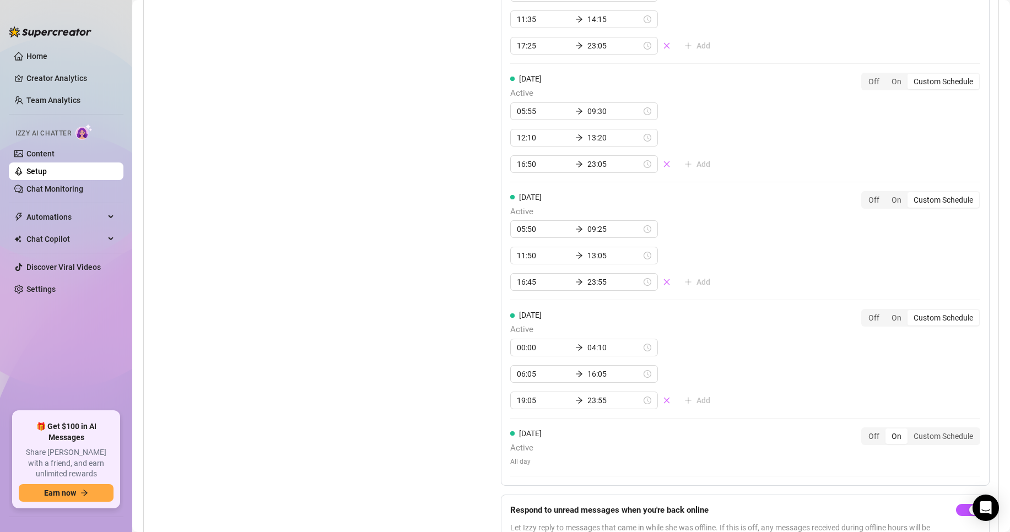
scroll to position [1316, 0]
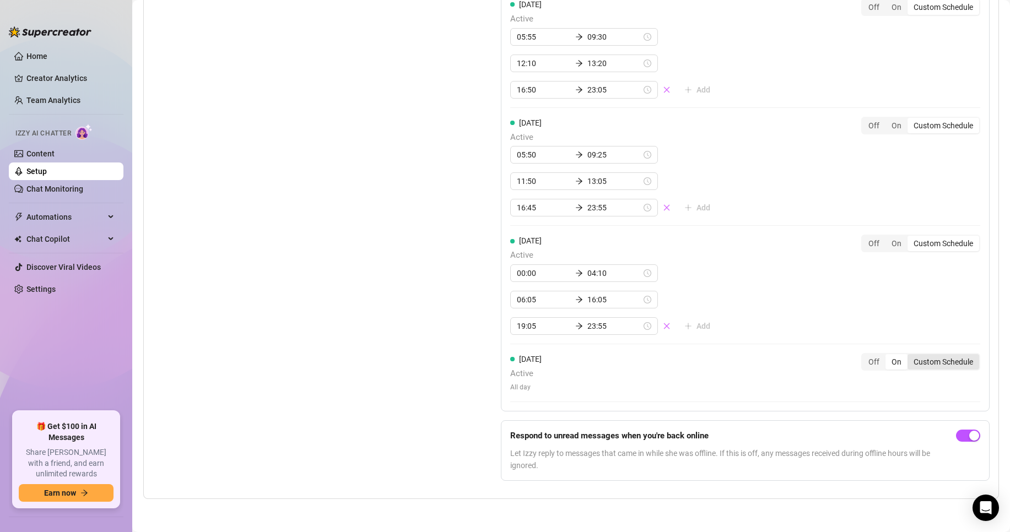
click at [910, 360] on div "Custom Schedule" at bounding box center [943, 361] width 72 height 15
click at [910, 356] on input "Custom Schedule" at bounding box center [910, 356] width 0 height 0
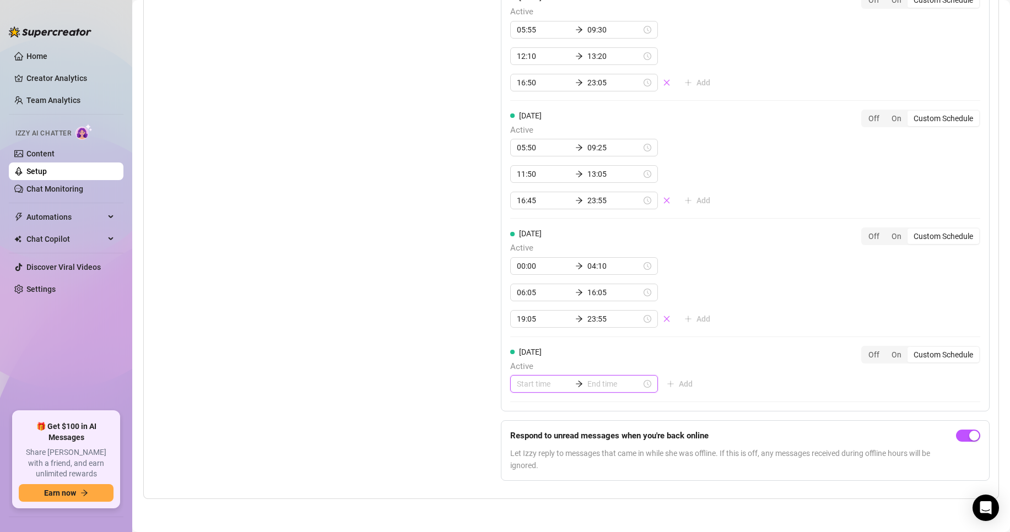
click at [524, 390] on input at bounding box center [544, 384] width 54 height 12
click at [524, 262] on div "00" at bounding box center [522, 261] width 26 height 15
click at [551, 278] on div "05" at bounding box center [553, 276] width 26 height 15
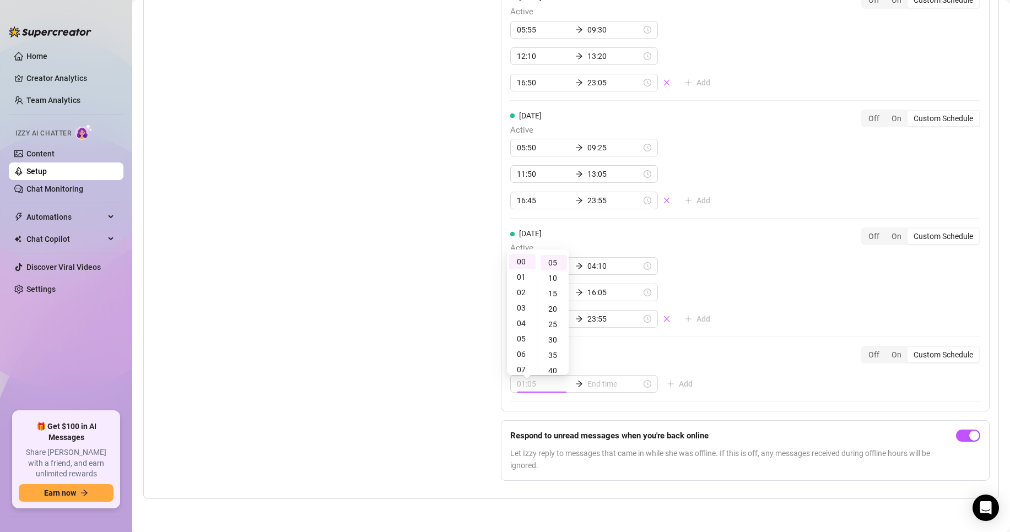
type input "00:05"
click at [430, 292] on div "Set Active Hours (Izzy Availability) Set specific hours when Izzy engaging with…" at bounding box center [299, 59] width 293 height 863
click at [529, 272] on input "00:00" at bounding box center [544, 266] width 54 height 12
click at [551, 316] on div "05" at bounding box center [553, 317] width 26 height 15
type input "00:05"
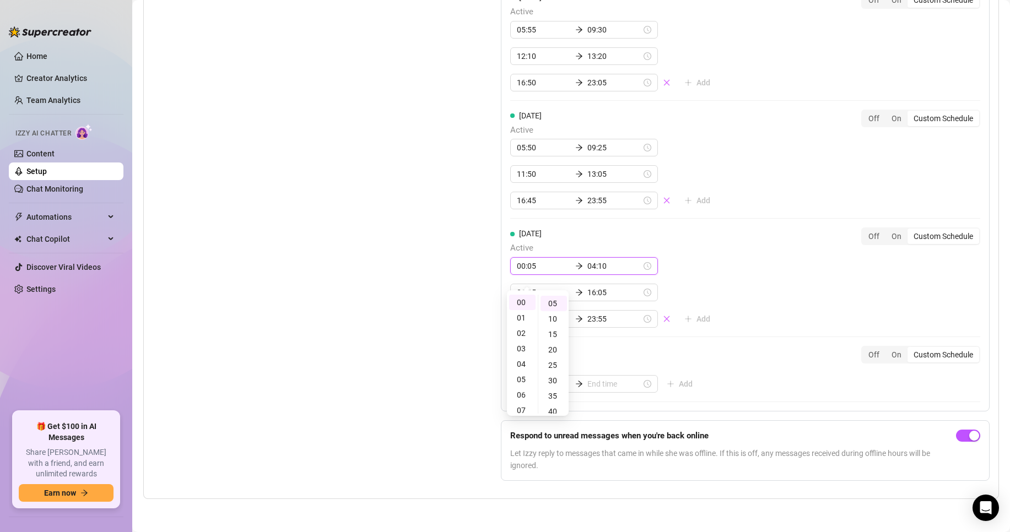
click at [436, 305] on div "Set Active Hours (Izzy Availability) Set specific hours when Izzy engaging with…" at bounding box center [299, 59] width 293 height 863
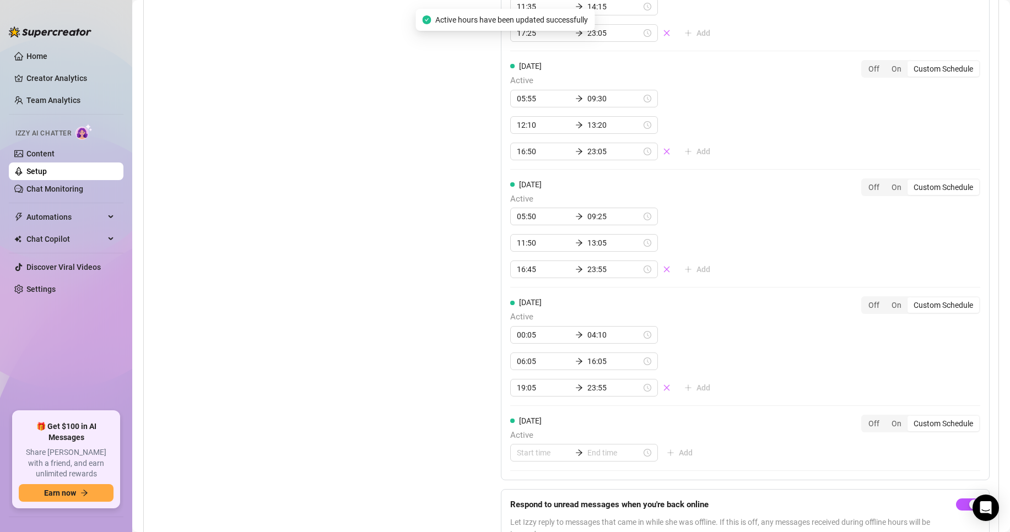
scroll to position [1316, 0]
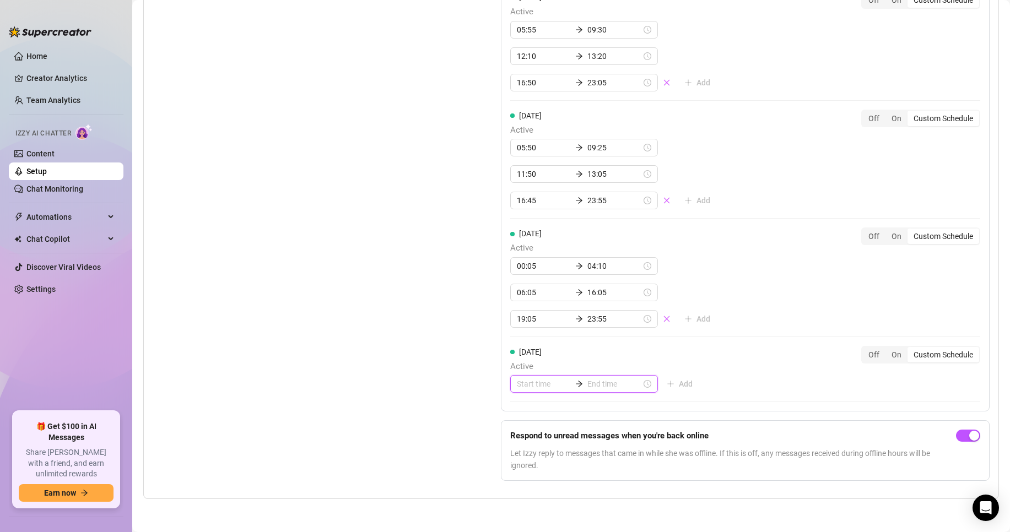
click at [551, 387] on input at bounding box center [544, 384] width 54 height 12
type input "00:30"
type input "00:05"
click at [524, 263] on div "00" at bounding box center [522, 261] width 26 height 15
click at [558, 263] on div "05" at bounding box center [553, 262] width 26 height 15
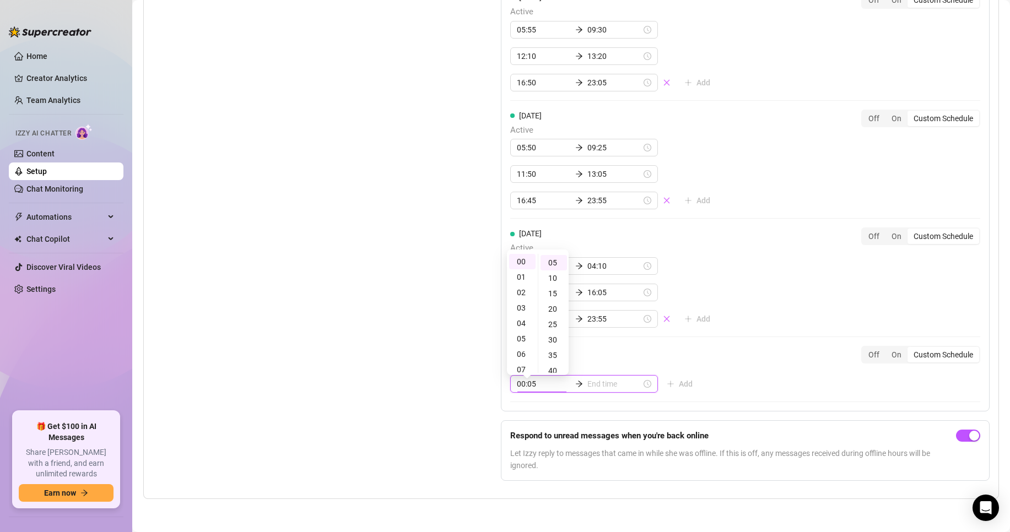
click at [608, 390] on input at bounding box center [614, 384] width 54 height 12
type input "00:20"
click at [562, 319] on div "04" at bounding box center [559, 323] width 26 height 15
click at [589, 296] on div "15" at bounding box center [591, 293] width 26 height 15
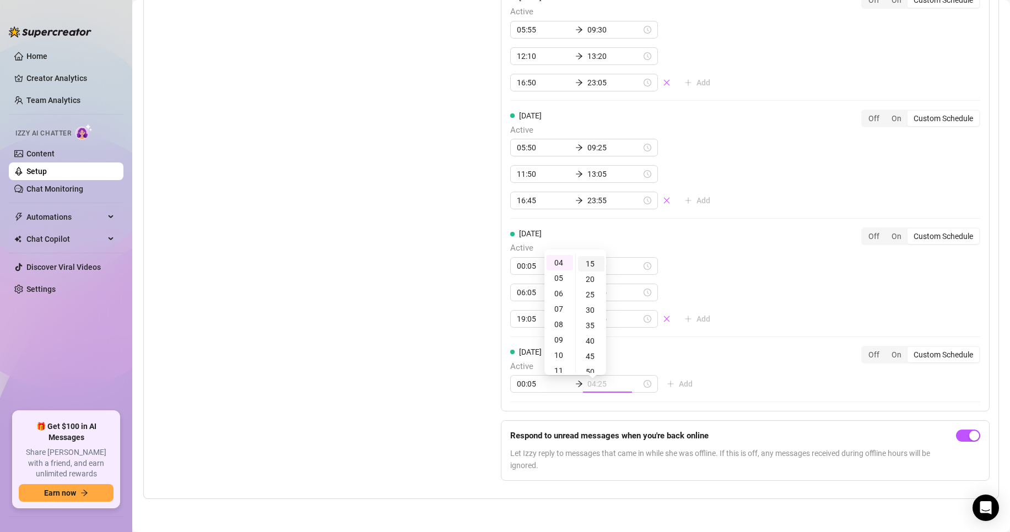
scroll to position [45, 0]
type input "04:15"
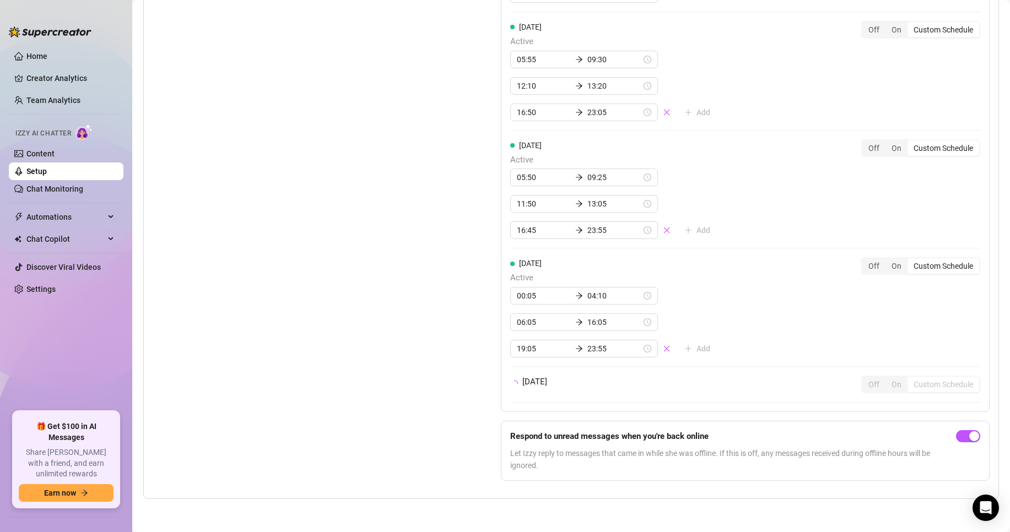
click at [416, 304] on div "Set Active Hours (Izzy Availability) Set specific hours when Izzy engaging with…" at bounding box center [299, 73] width 293 height 833
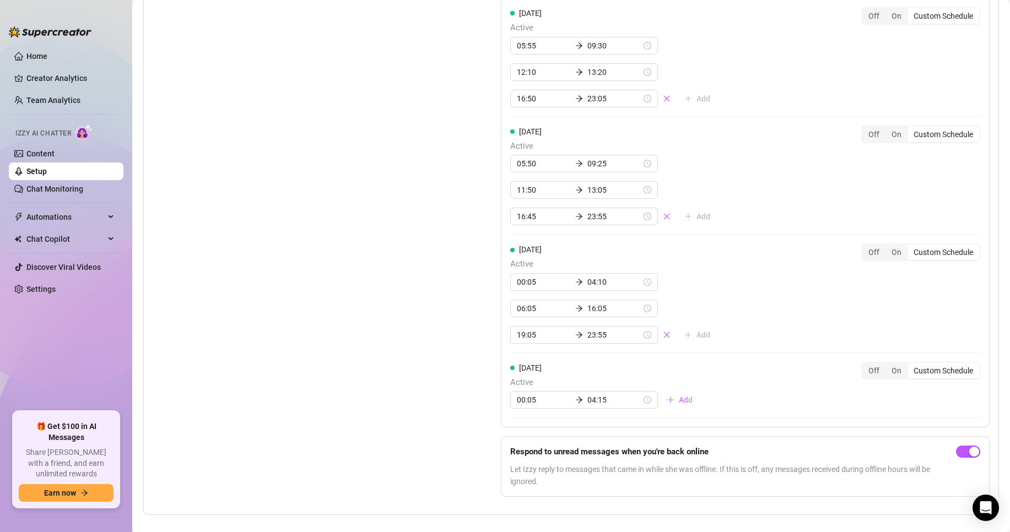
scroll to position [1316, 0]
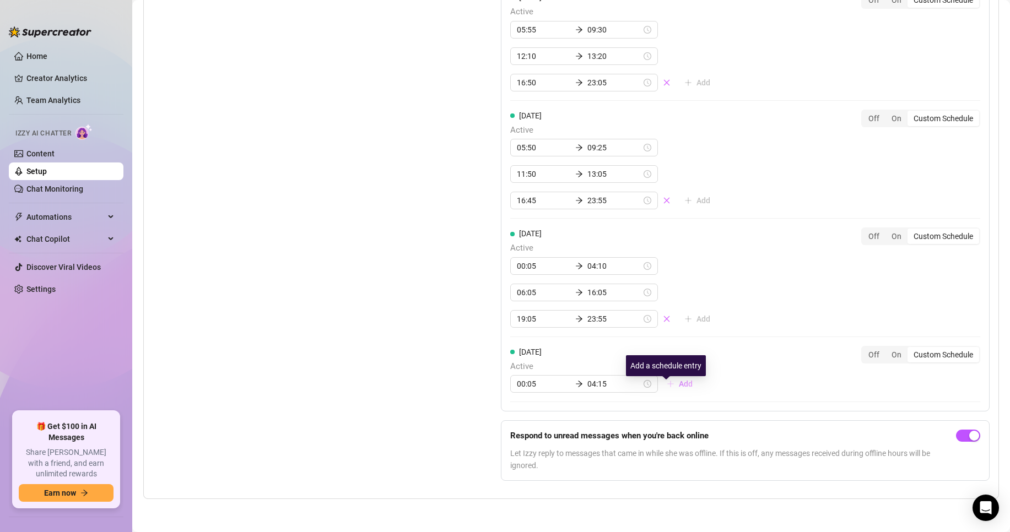
click at [679, 388] on span "Add" at bounding box center [686, 383] width 14 height 9
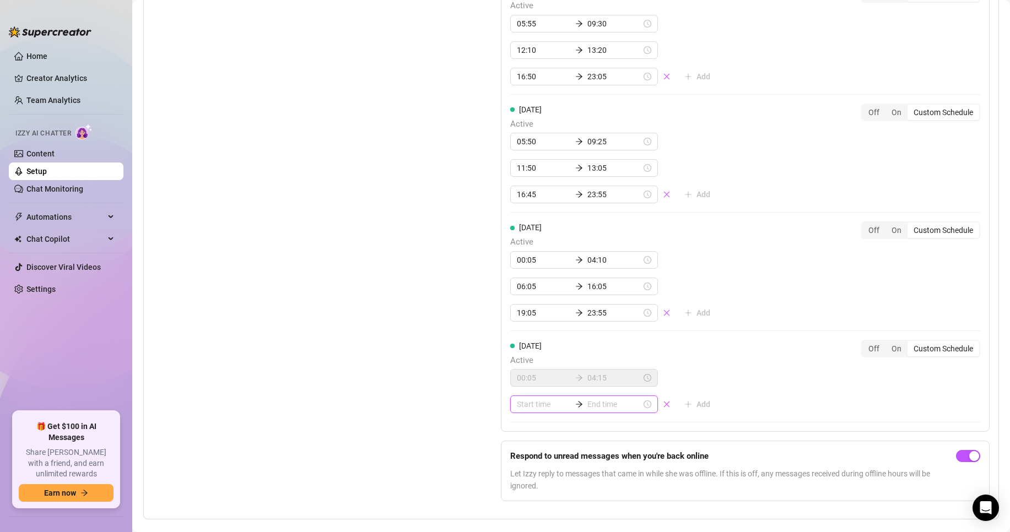
click at [528, 410] on input at bounding box center [544, 404] width 54 height 12
click at [525, 393] on div "07" at bounding box center [522, 395] width 26 height 15
click at [550, 333] on div "15" at bounding box center [553, 334] width 26 height 15
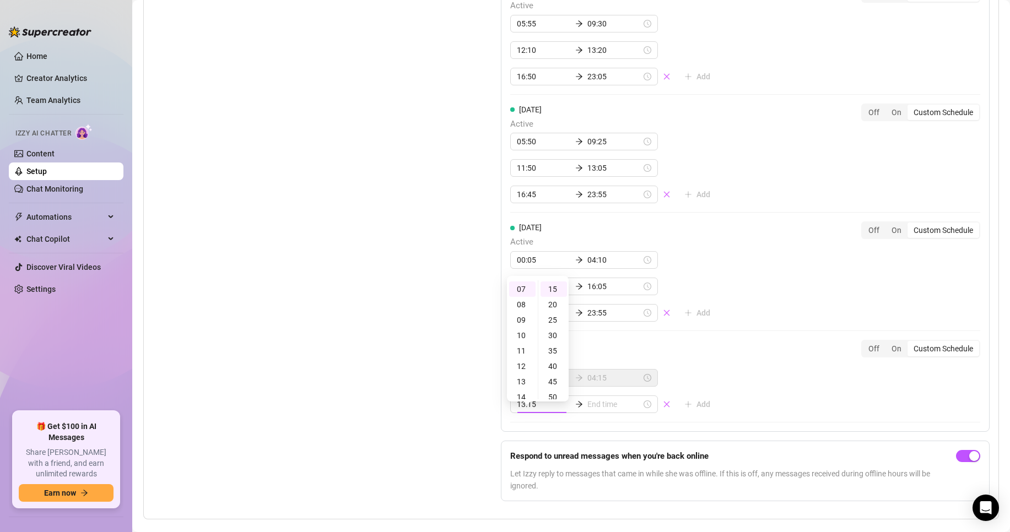
type input "07:15"
click at [590, 410] on input at bounding box center [614, 404] width 54 height 12
click at [558, 374] on div "16" at bounding box center [559, 372] width 26 height 15
click at [588, 305] on div "05" at bounding box center [591, 303] width 26 height 15
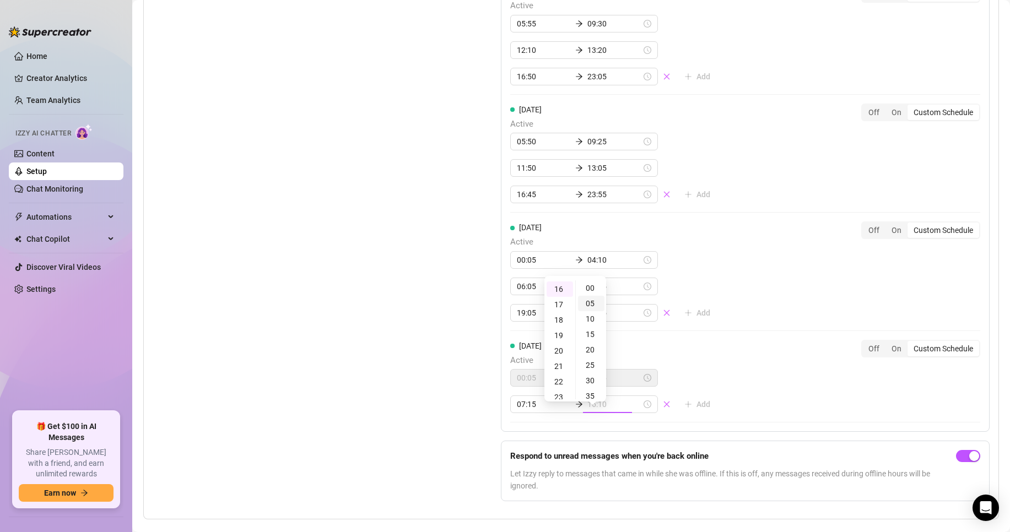
scroll to position [14, 0]
type input "16:05"
click at [355, 326] on div "Set Active Hours (Izzy Availability) Set specific hours when Izzy engaging with…" at bounding box center [299, 66] width 293 height 889
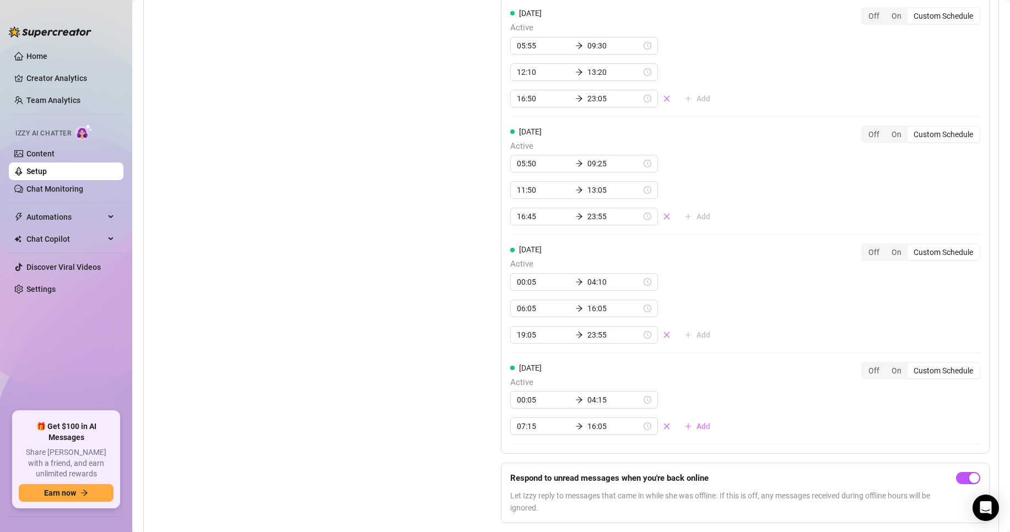
scroll to position [1316, 0]
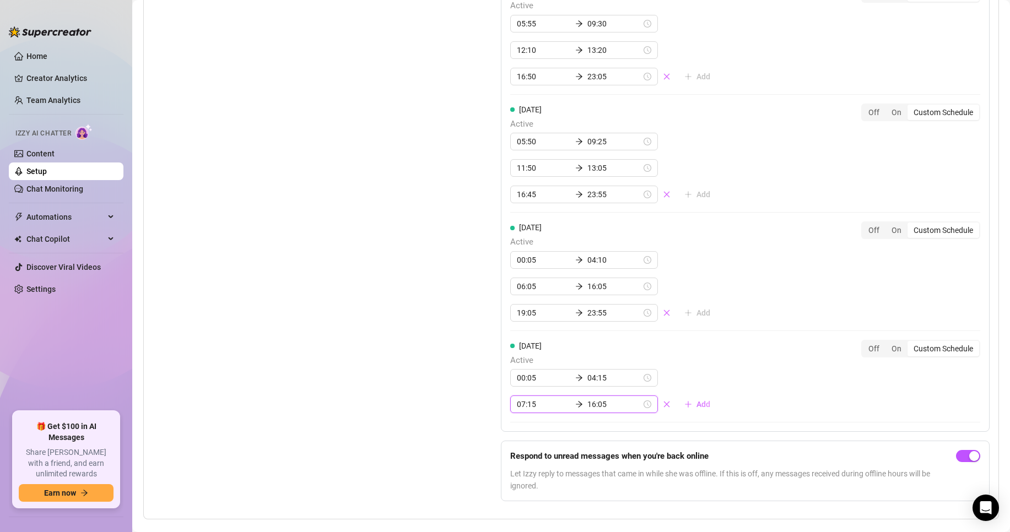
click at [589, 410] on input "16:05" at bounding box center [614, 404] width 54 height 12
click at [595, 307] on div "10" at bounding box center [591, 304] width 26 height 15
type input "16:10"
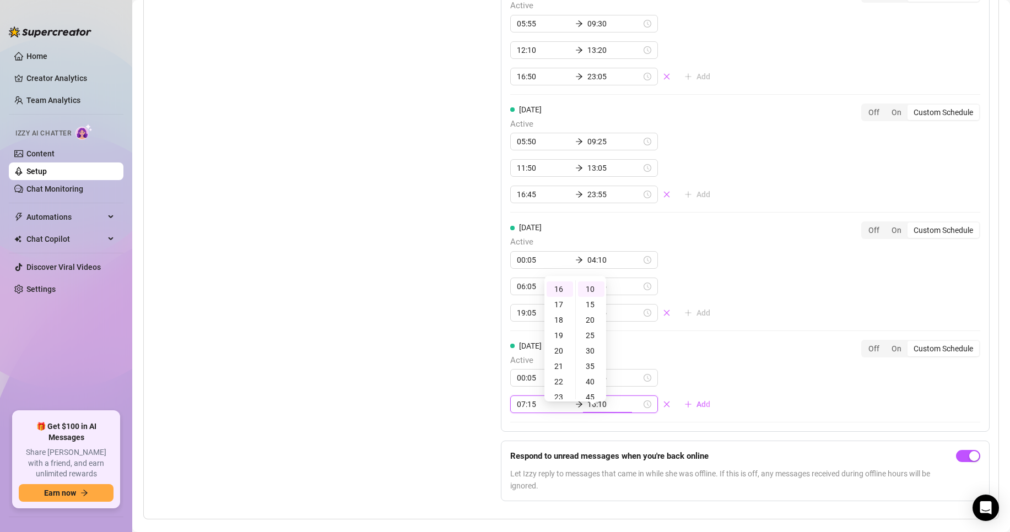
click at [409, 357] on div "Set Active Hours (Izzy Availability) Set specific hours when Izzy engaging with…" at bounding box center [299, 66] width 293 height 889
click at [419, 362] on div "Set Active Hours (Izzy Availability) Set specific hours when Izzy engaging with…" at bounding box center [299, 66] width 293 height 889
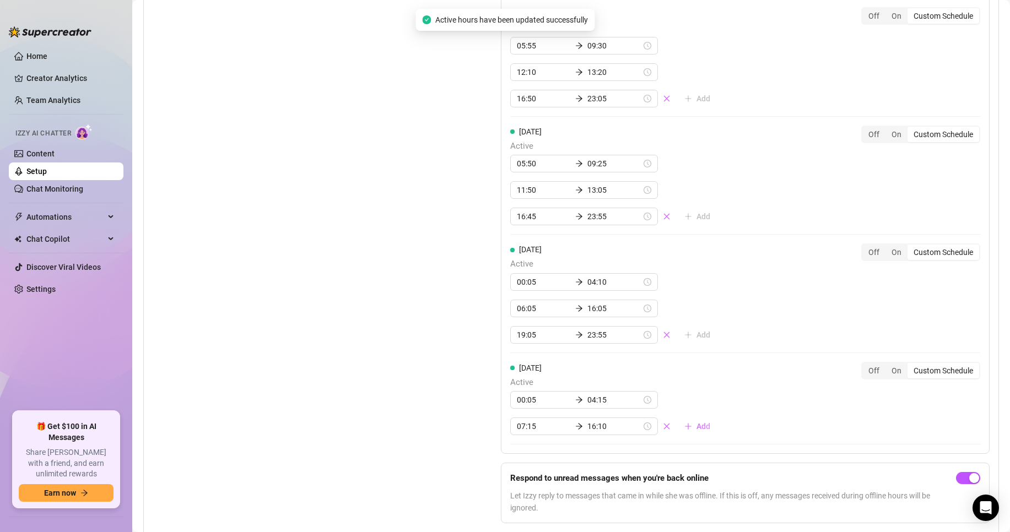
scroll to position [1316, 0]
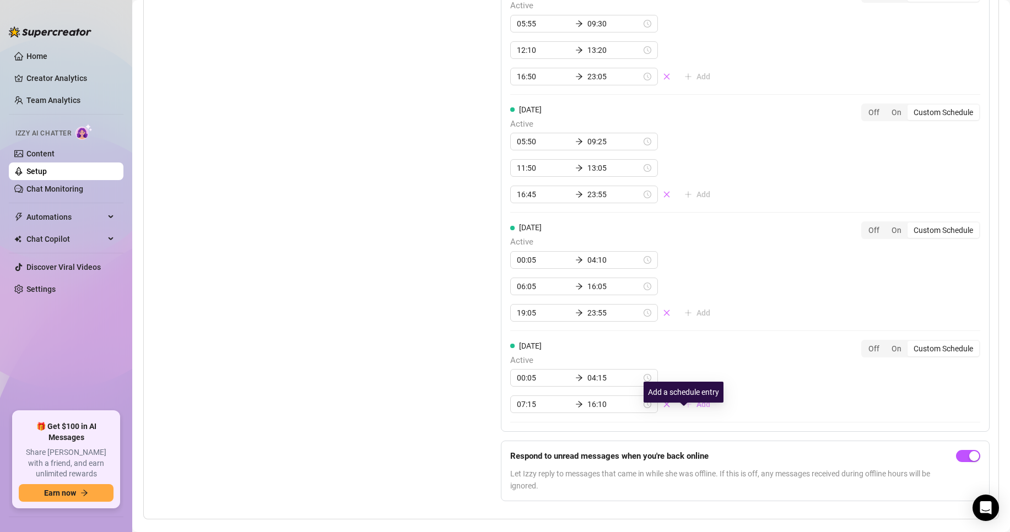
click at [696, 409] on span "Add" at bounding box center [703, 404] width 14 height 9
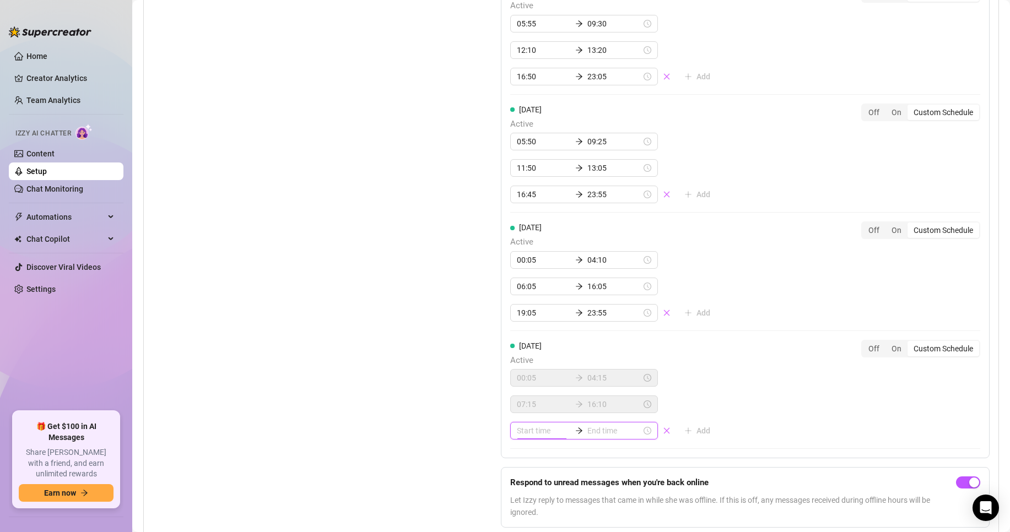
click at [542, 437] on input at bounding box center [544, 431] width 54 height 12
type input "07:00"
click at [518, 318] on div "18" at bounding box center [522, 316] width 26 height 15
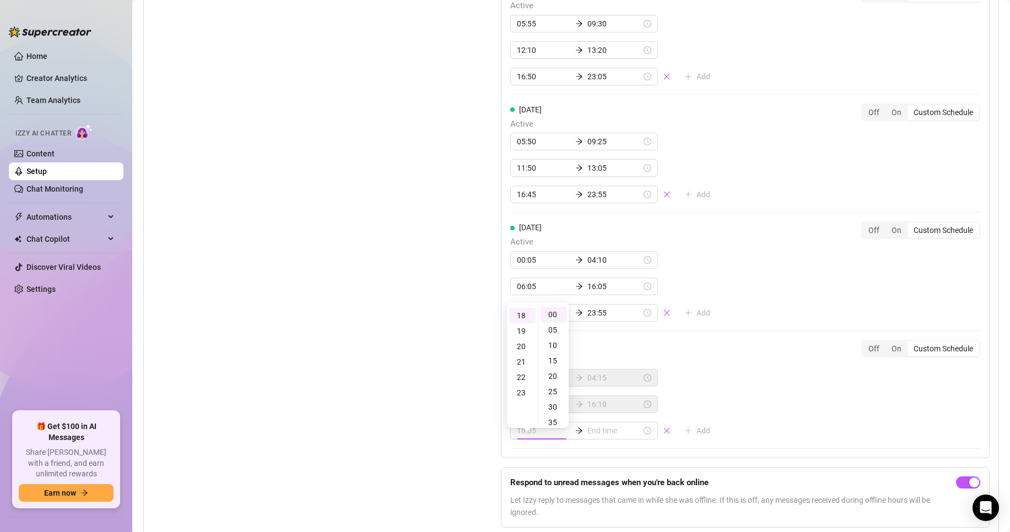
type input "18:00"
click at [615, 437] on input at bounding box center [614, 431] width 54 height 12
type input "18:20"
click at [555, 388] on div "23" at bounding box center [559, 392] width 26 height 15
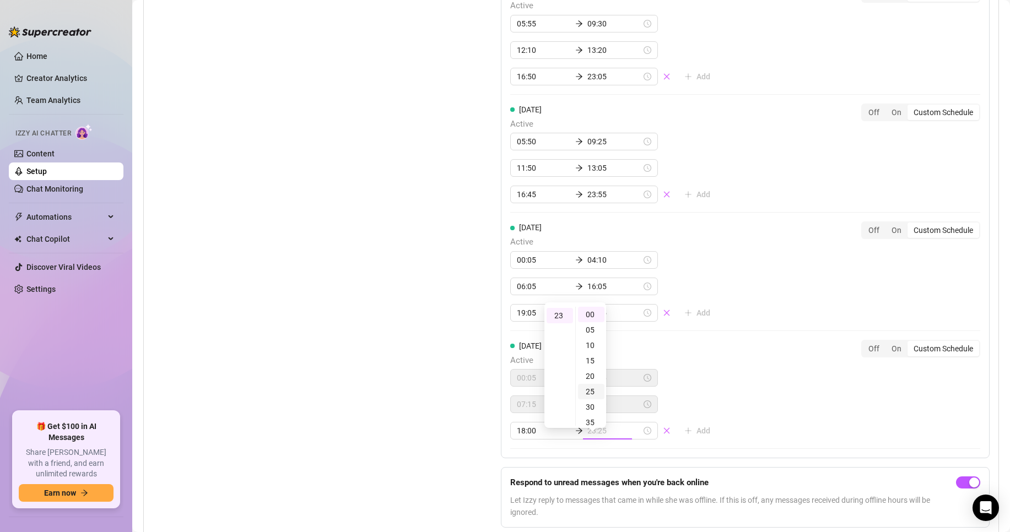
click at [595, 388] on div "25" at bounding box center [591, 391] width 26 height 15
type input "23:25"
click at [433, 381] on div "Set Active Hours (Izzy Availability) Set specific hours when Izzy engaging with…" at bounding box center [299, 79] width 293 height 915
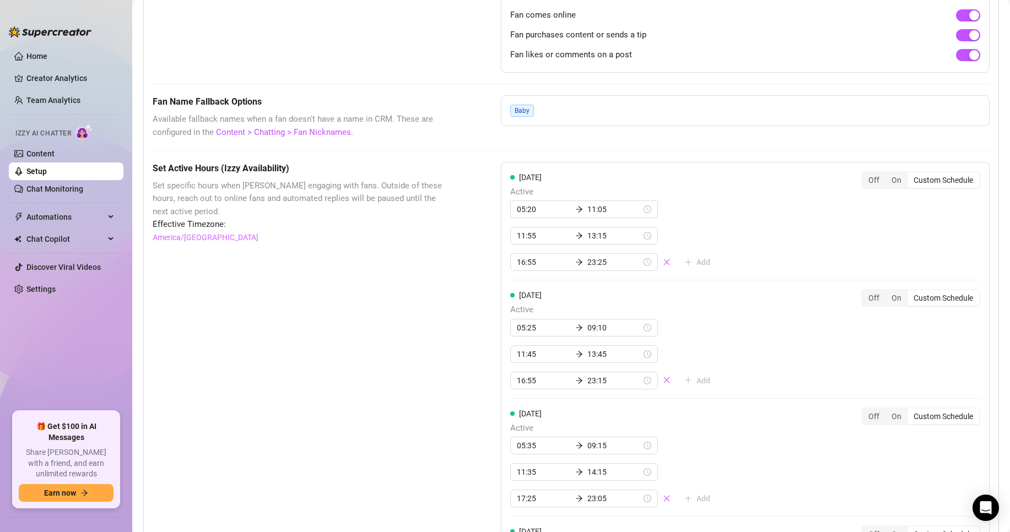
scroll to position [655, 0]
